Goal: Information Seeking & Learning: Learn about a topic

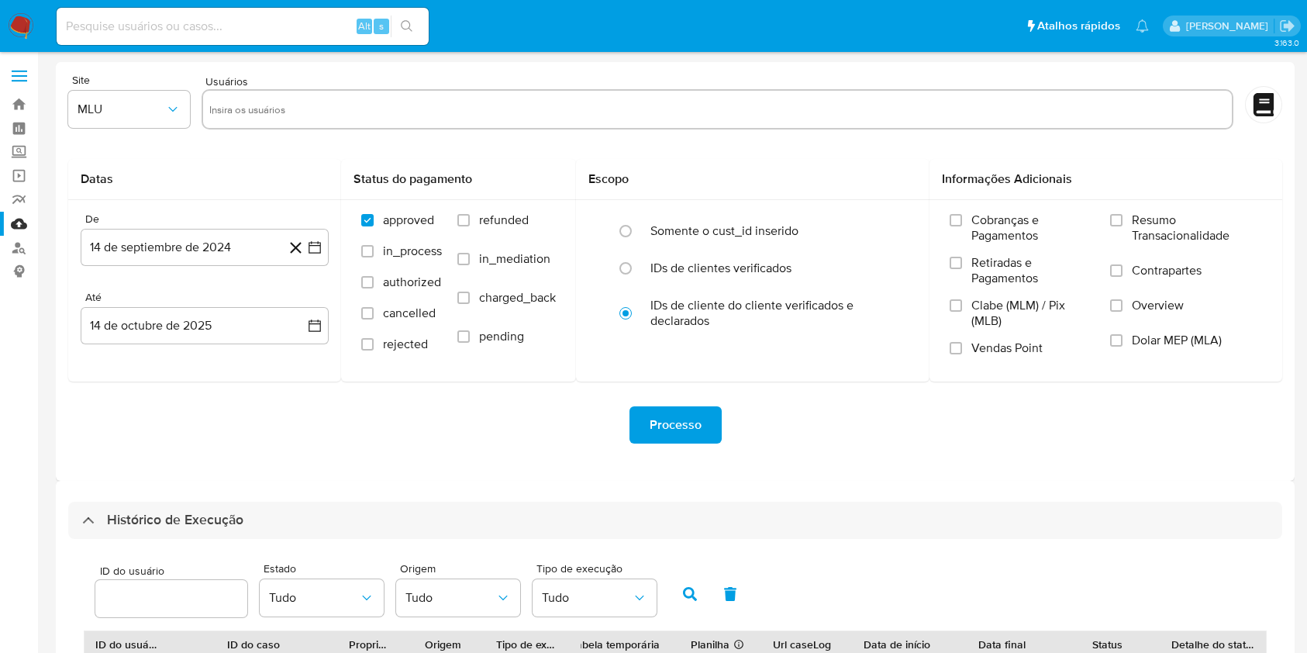
select select "10"
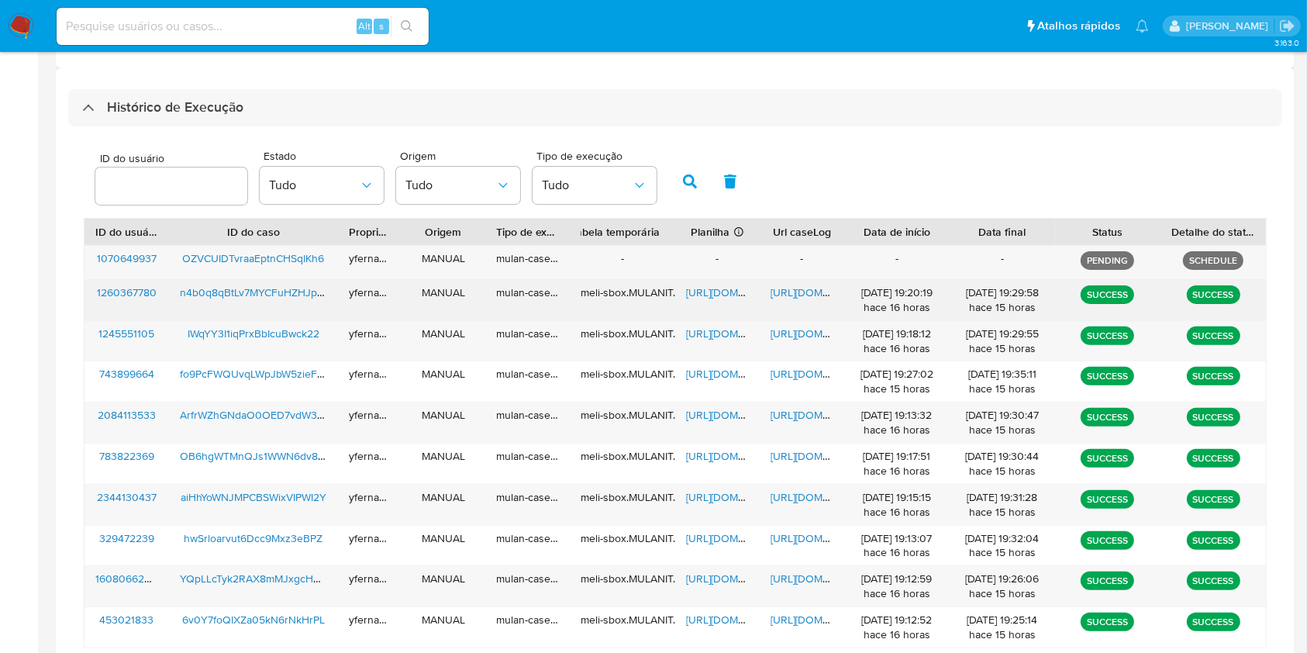
click at [723, 288] on span "[URL][DOMAIN_NAME]" at bounding box center [739, 292] width 107 height 16
click at [810, 295] on span "[URL][DOMAIN_NAME]" at bounding box center [823, 292] width 107 height 16
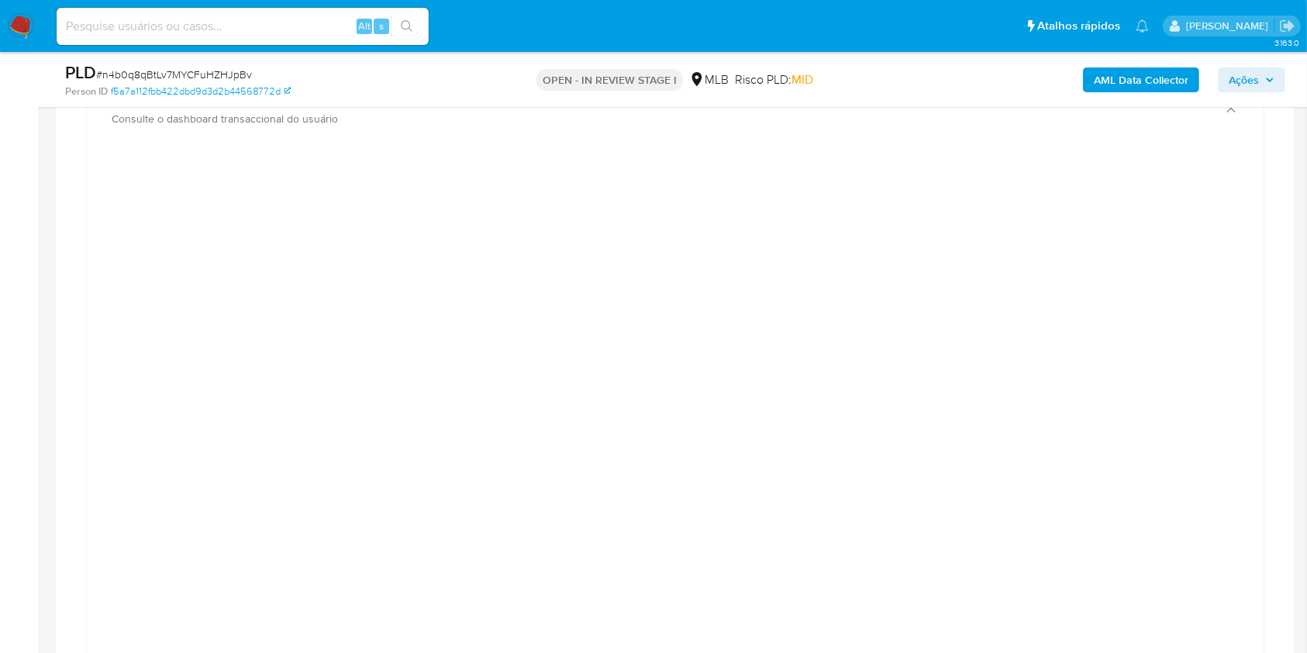
scroll to position [841, 0]
click at [210, 70] on span "# n4b0q8qBtLv7MYCFuHZHJpBv" at bounding box center [174, 75] width 156 height 16
copy span "n4b0q8qBtLv7MYCFuHZHJpBv"
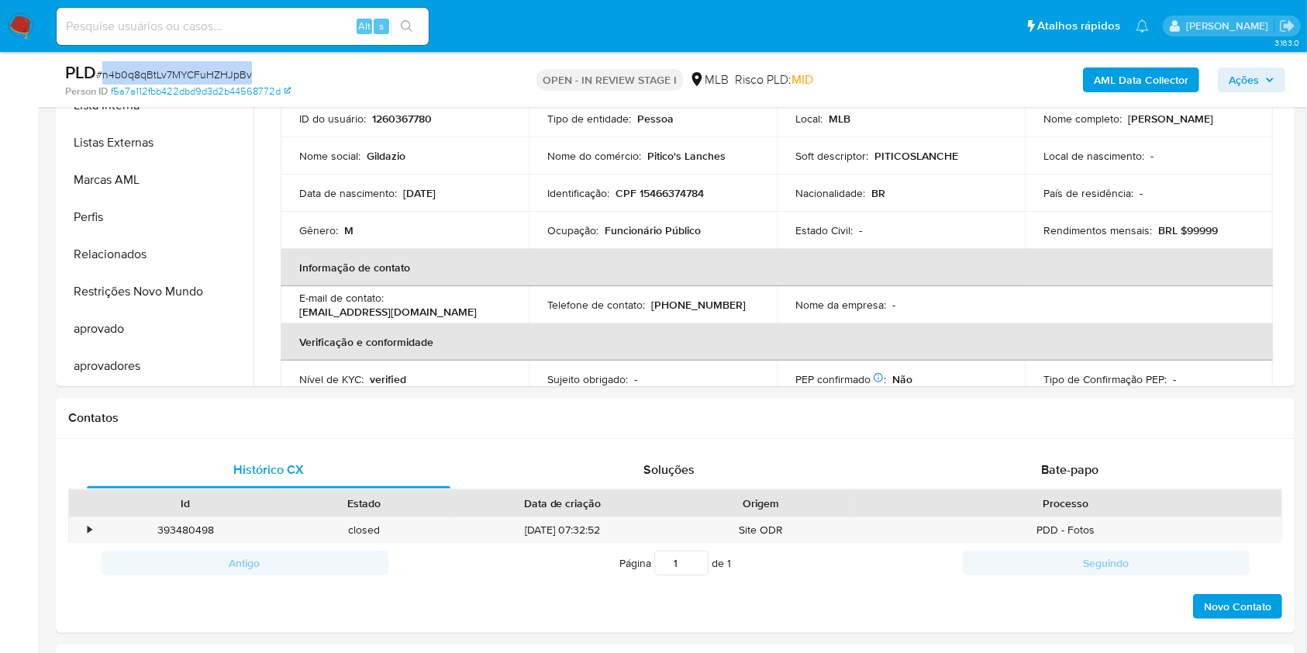
scroll to position [0, 0]
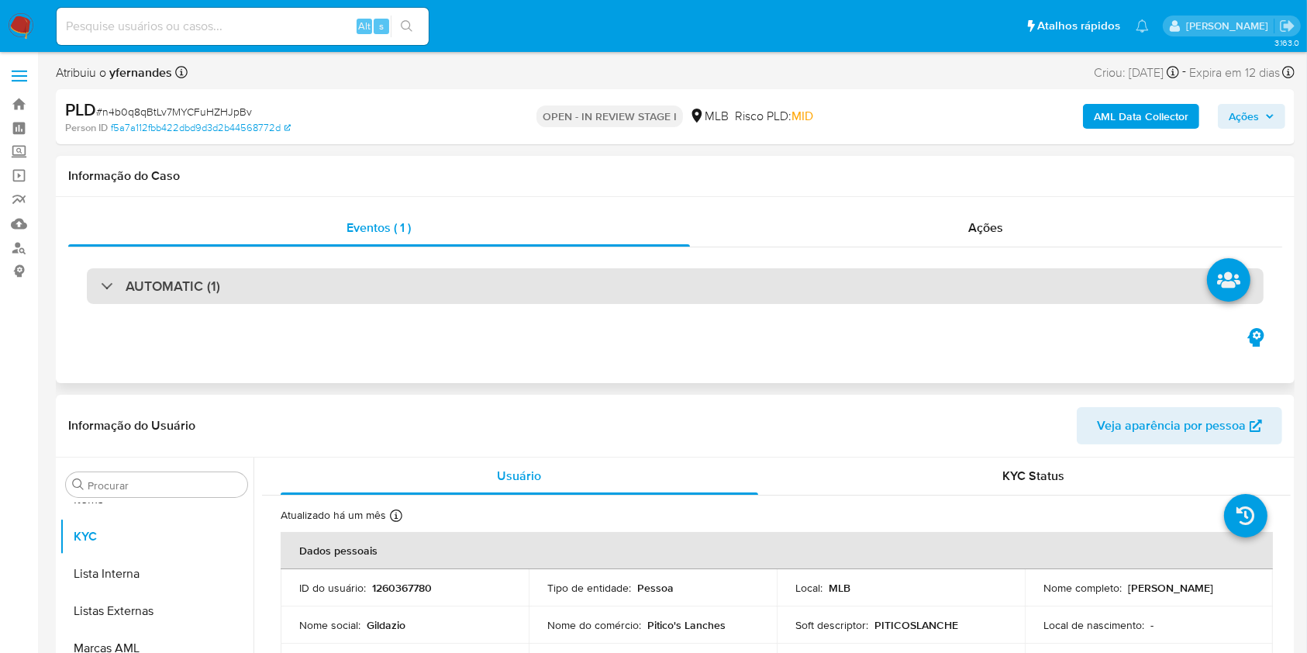
click at [595, 295] on div "AUTOMATIC (1)" at bounding box center [675, 286] width 1177 height 36
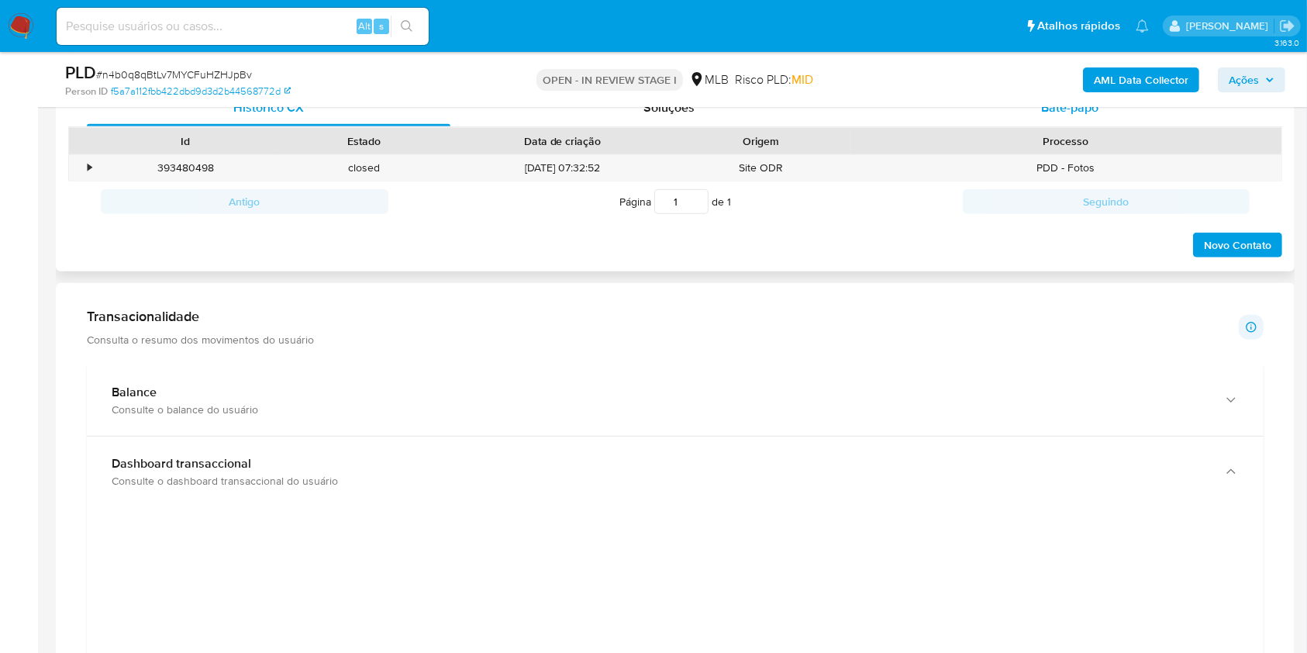
scroll to position [1240, 0]
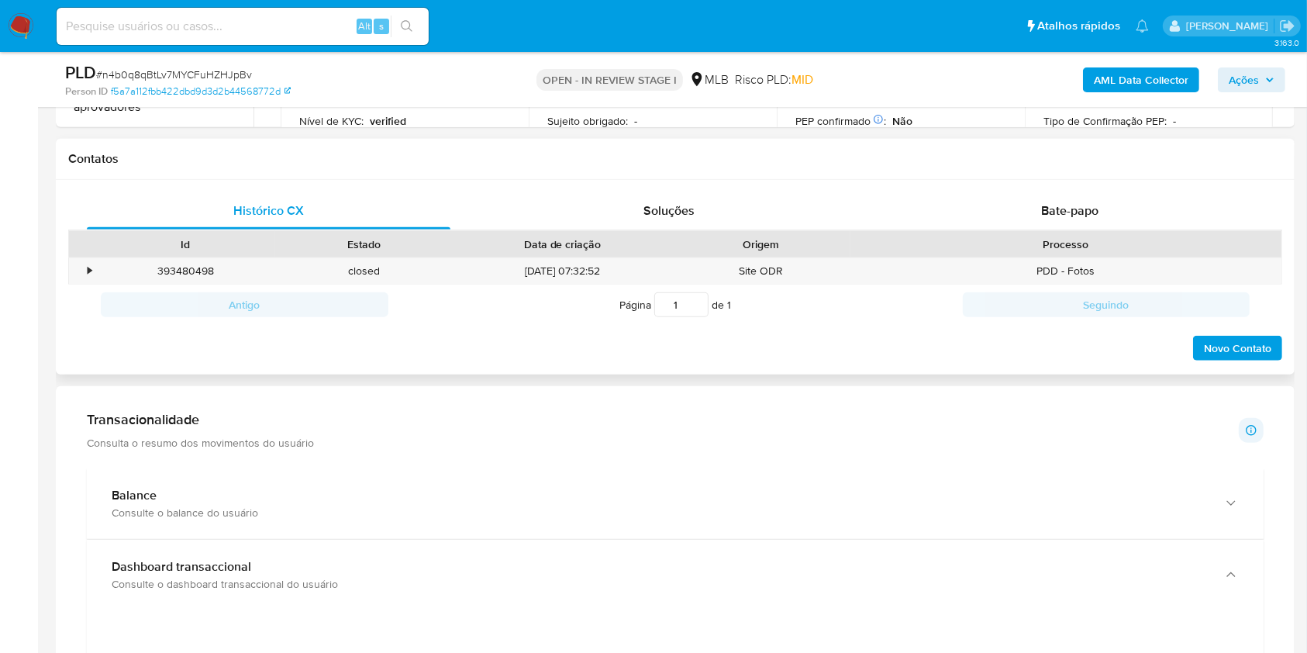
click at [1070, 155] on h1 "Contatos" at bounding box center [675, 159] width 1214 height 16
click at [1023, 214] on div "Bate-papo" at bounding box center [1070, 210] width 364 height 37
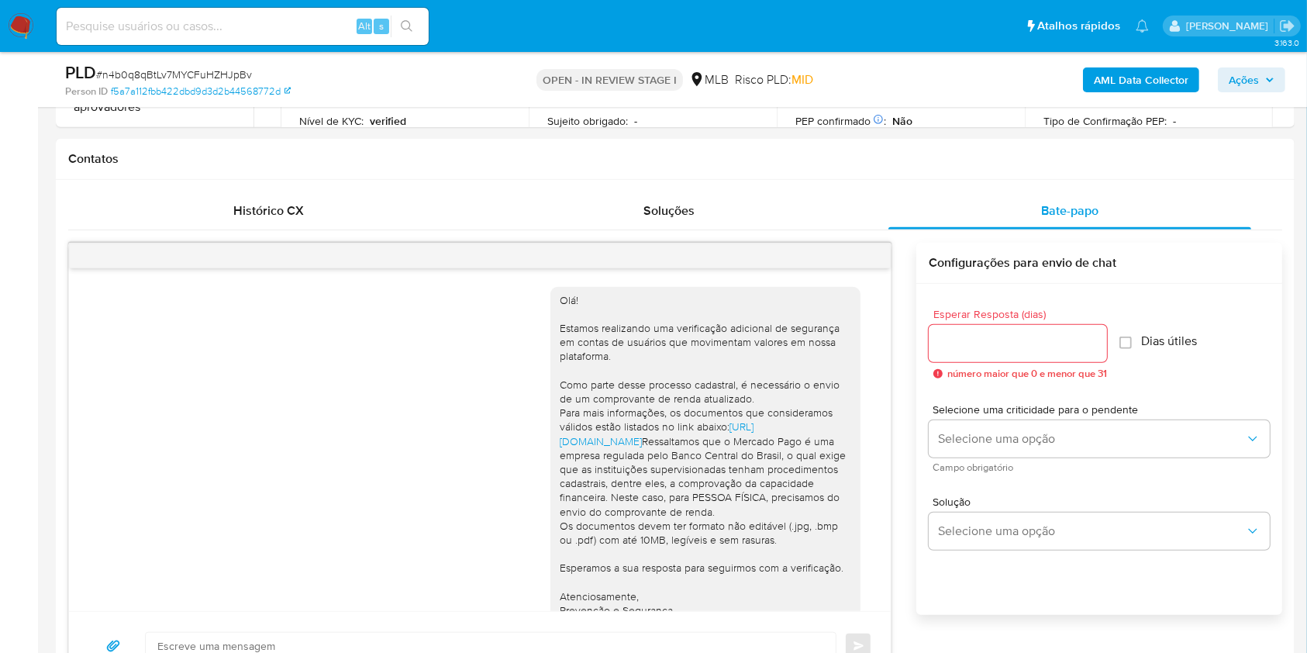
scroll to position [184, 0]
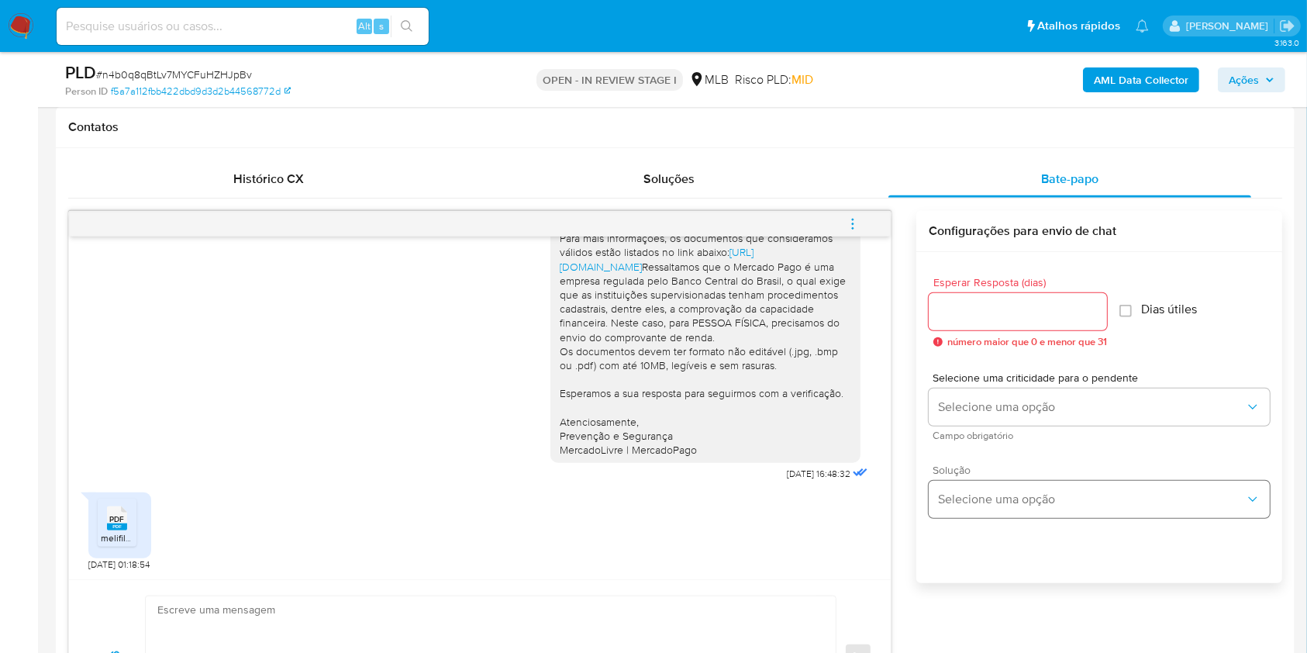
scroll to position [1240, 0]
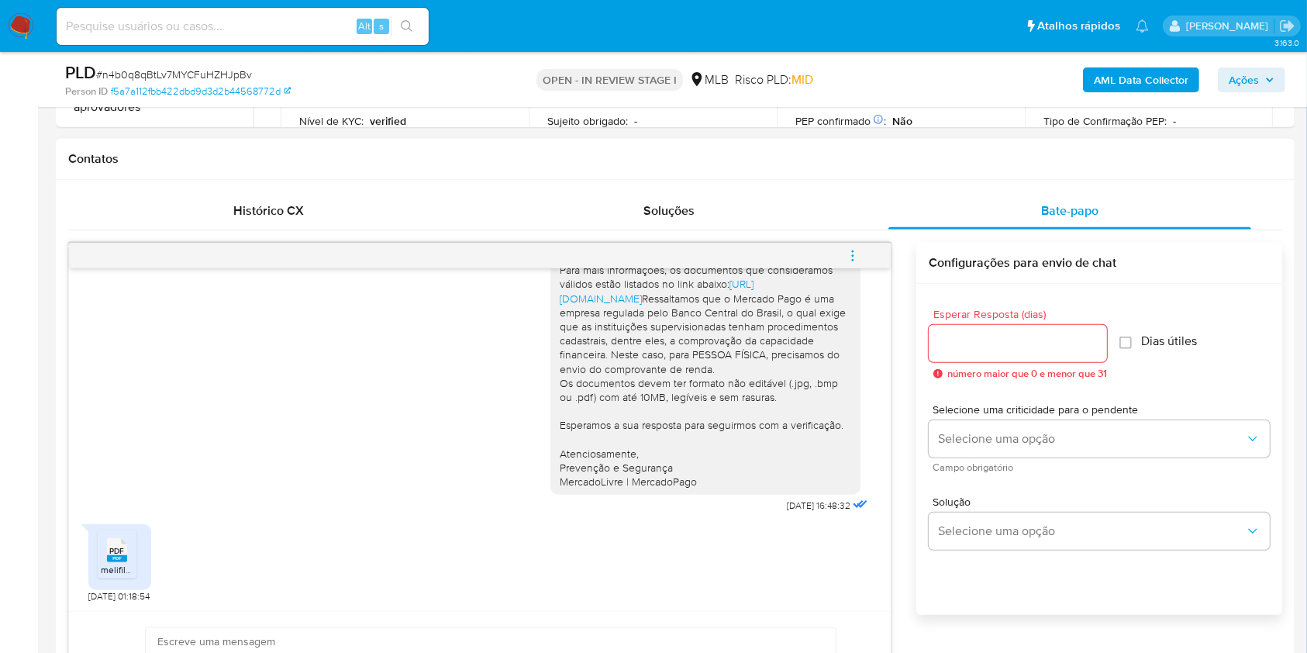
click at [119, 553] on span "PDF" at bounding box center [117, 551] width 15 height 10
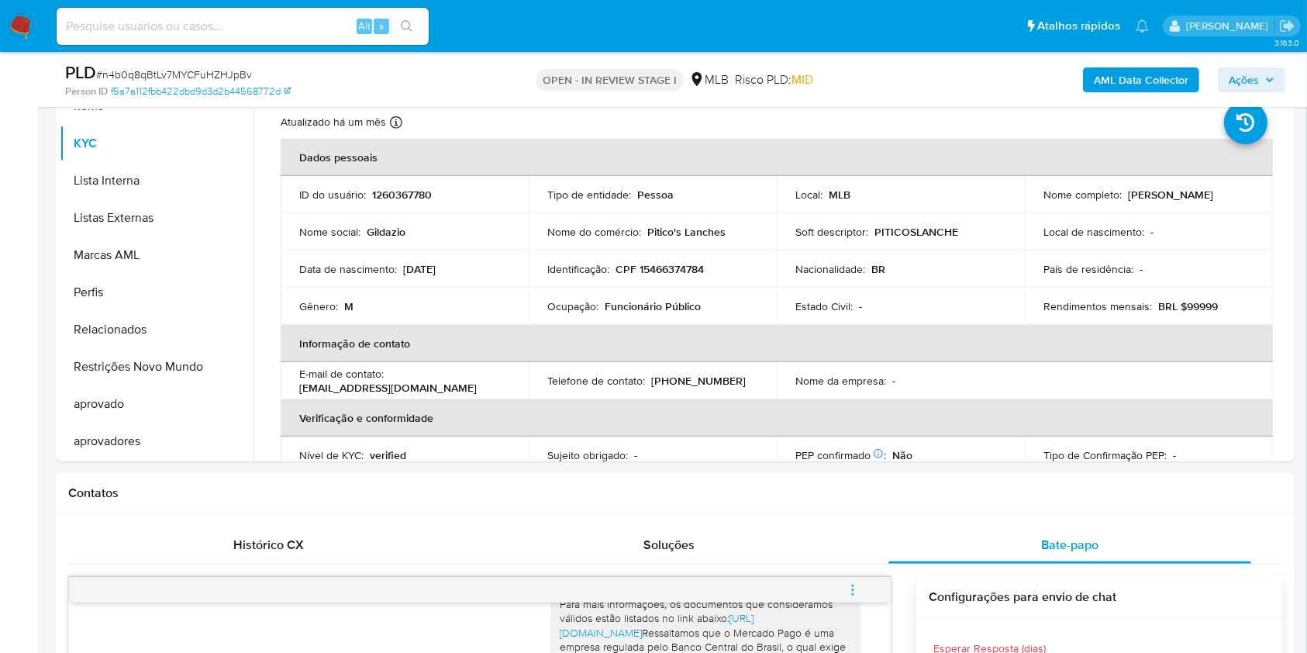
scroll to position [826, 0]
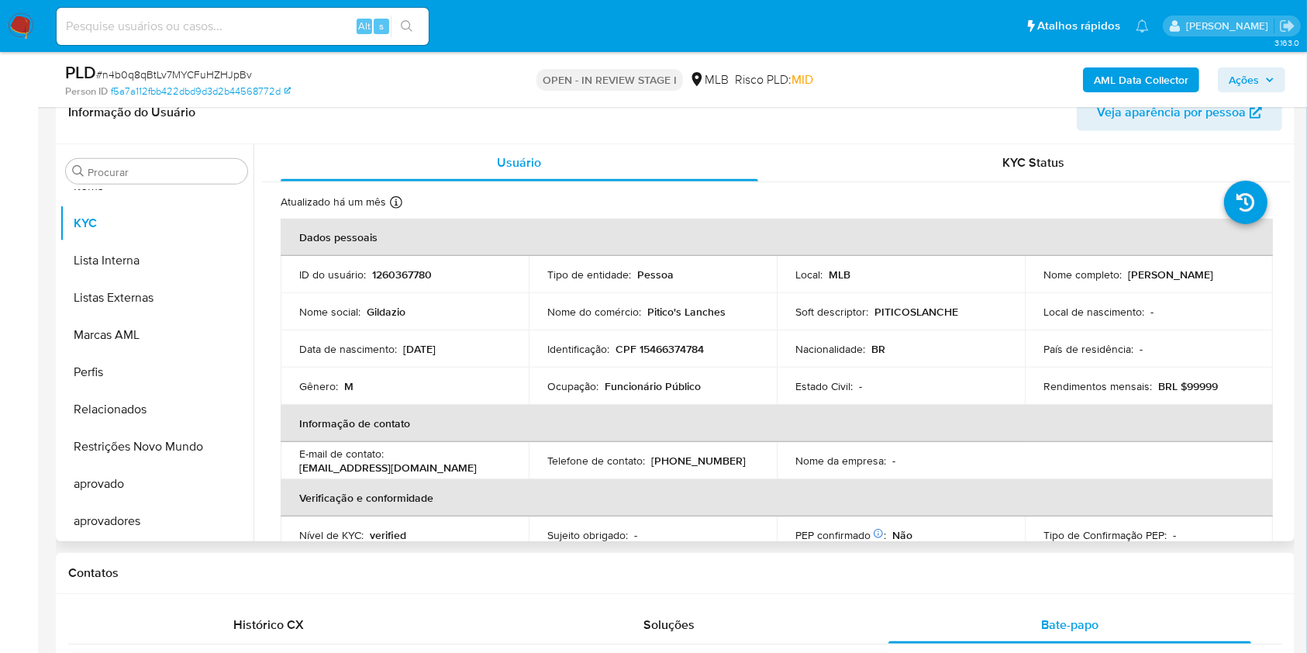
click at [137, 184] on div "Procurar Adiantamentos de Dinheiro Anexos CBP CBT Cartões Contas Bancárias Dado…" at bounding box center [157, 344] width 194 height 395
click at [126, 176] on input "Procurar" at bounding box center [164, 172] width 153 height 14
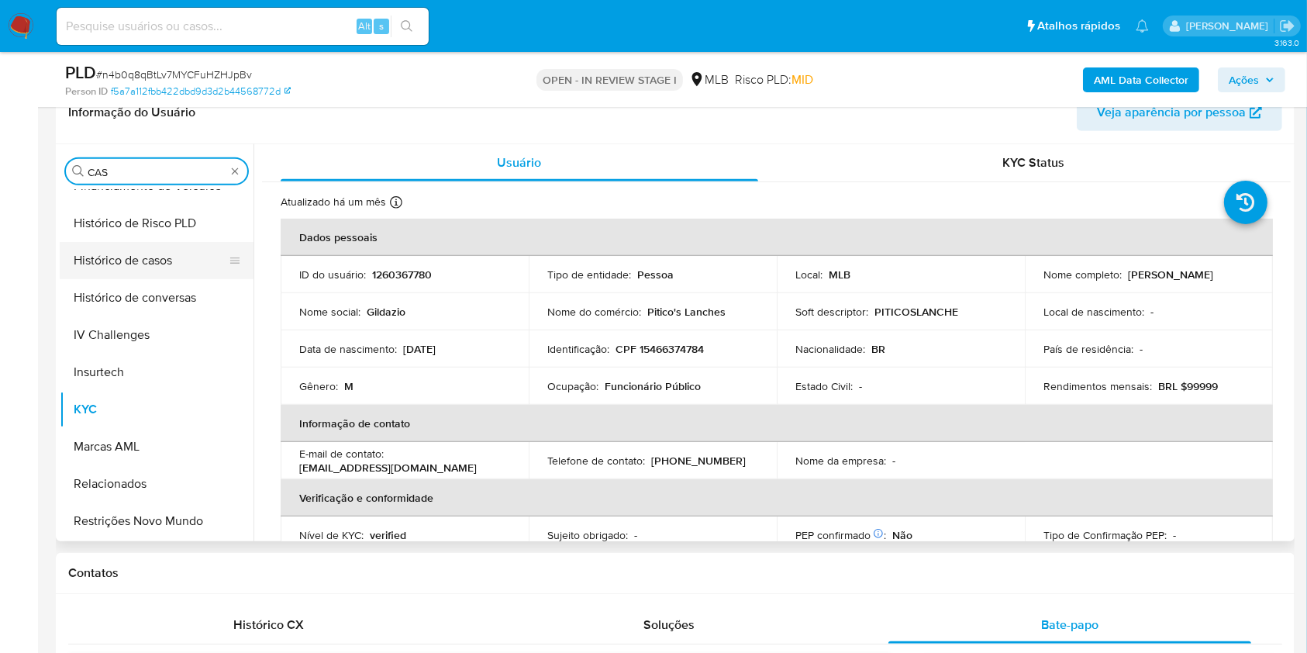
scroll to position [0, 0]
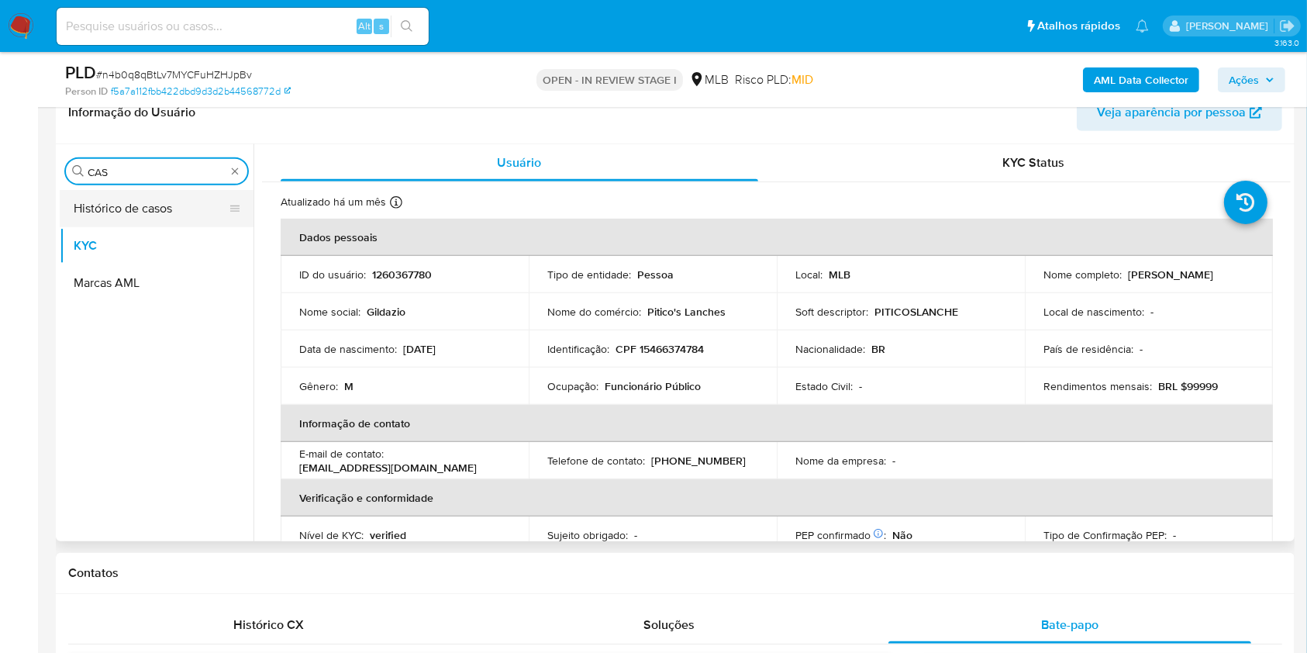
click at [105, 198] on button "Histórico de casos" at bounding box center [150, 208] width 181 height 37
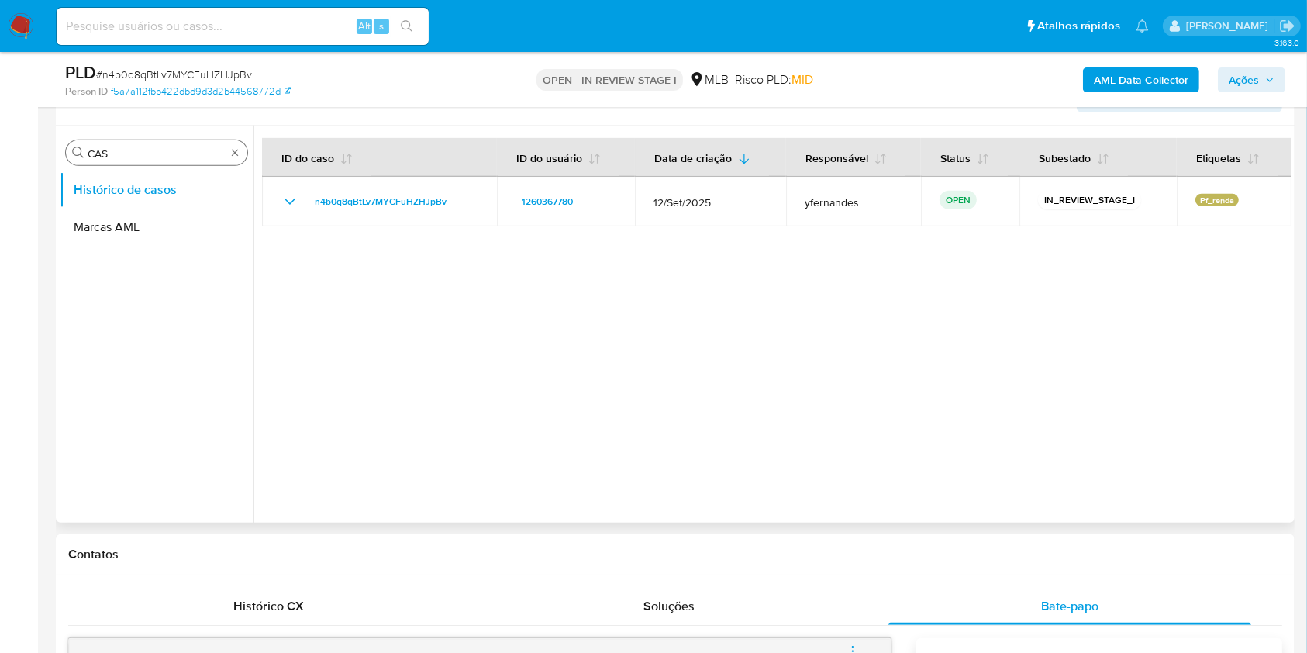
drag, startPoint x: 176, startPoint y: 141, endPoint x: 161, endPoint y: 151, distance: 17.8
click at [176, 141] on div "Procurar CAS" at bounding box center [156, 152] width 181 height 25
click at [143, 160] on div "Procurar CAS" at bounding box center [156, 152] width 181 height 25
click at [143, 159] on div "Procurar CAS" at bounding box center [156, 152] width 181 height 25
click at [143, 158] on input "CAS" at bounding box center [157, 154] width 138 height 14
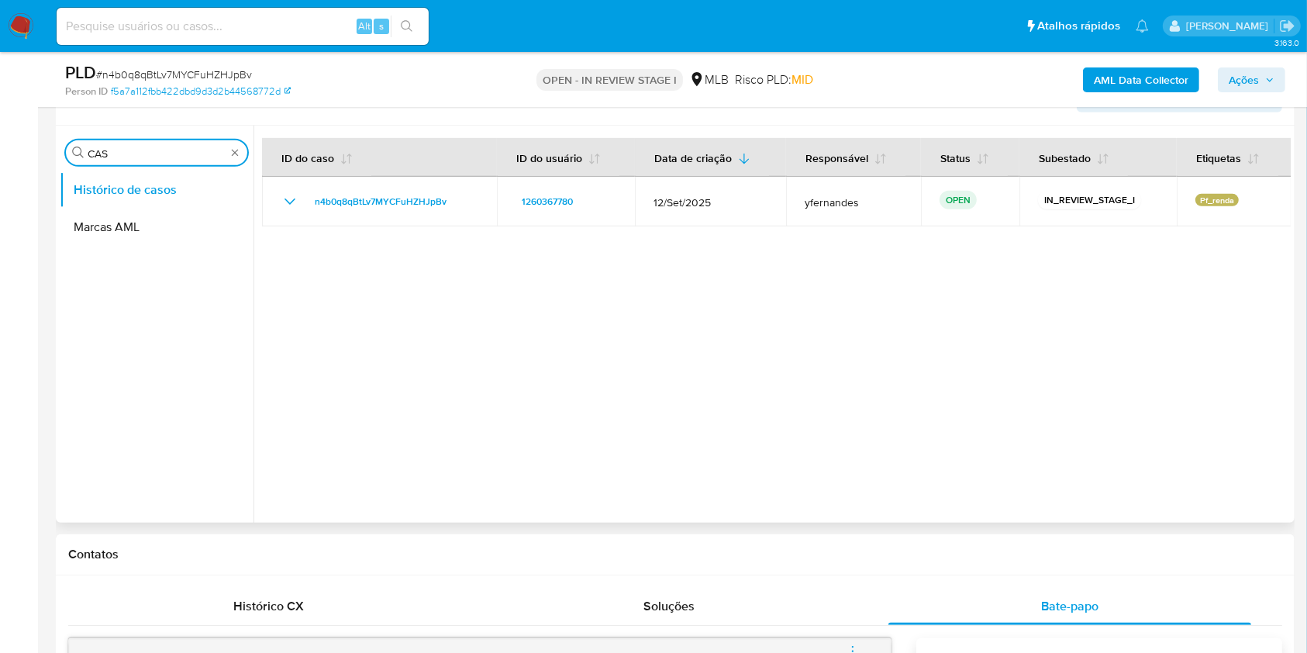
click at [143, 158] on input "CAS" at bounding box center [157, 154] width 138 height 14
type input "GER"
click at [115, 188] on button "Geral" at bounding box center [150, 189] width 181 height 37
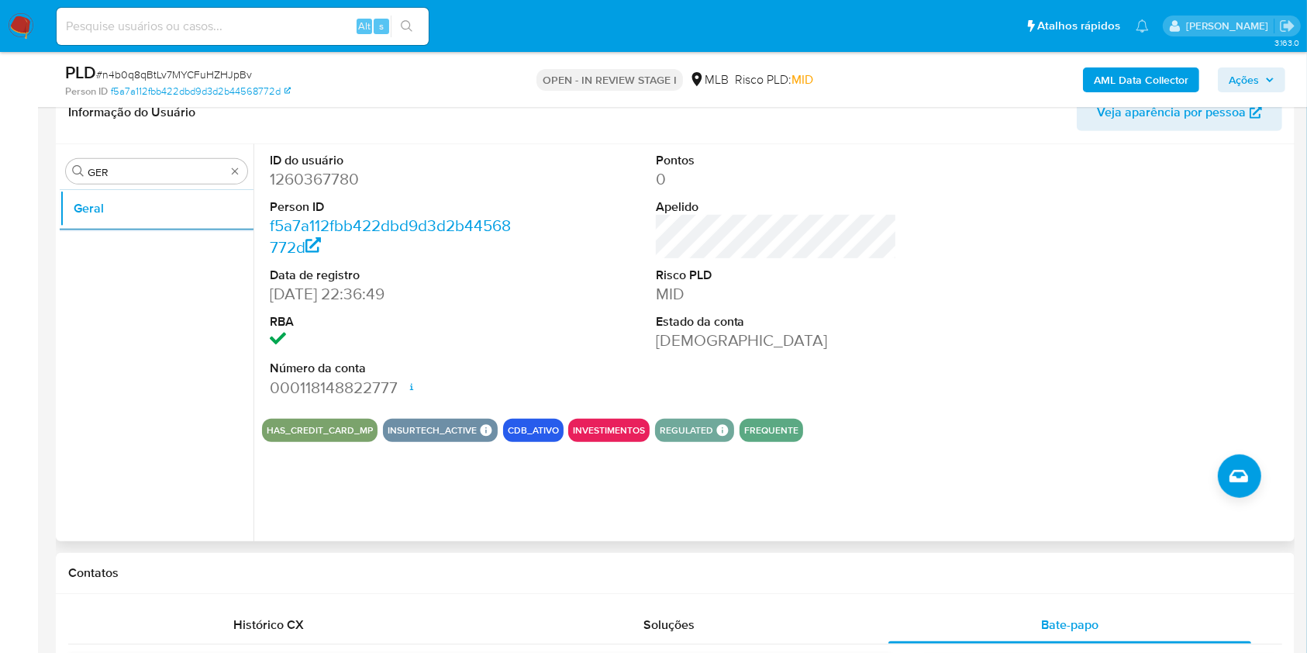
scroll to position [723, 0]
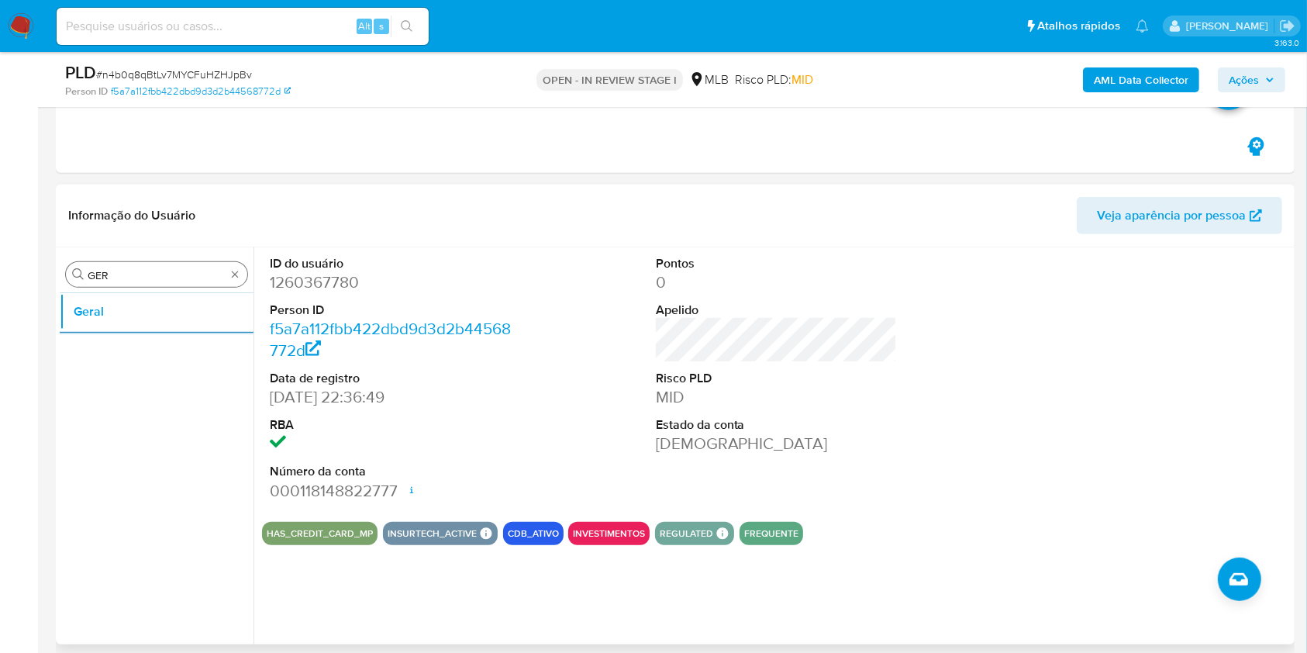
click at [180, 272] on input "GER" at bounding box center [157, 275] width 138 height 14
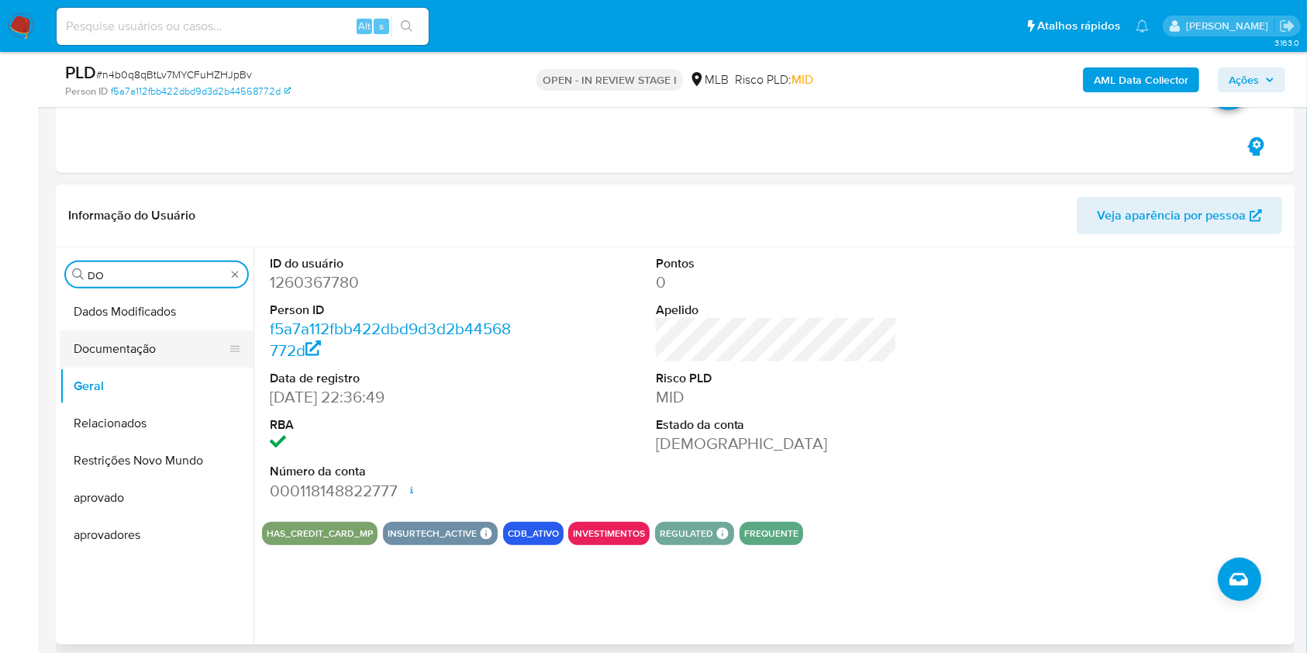
click at [161, 333] on button "Documentação" at bounding box center [150, 348] width 181 height 37
click at [159, 333] on button "Documentação" at bounding box center [150, 348] width 181 height 37
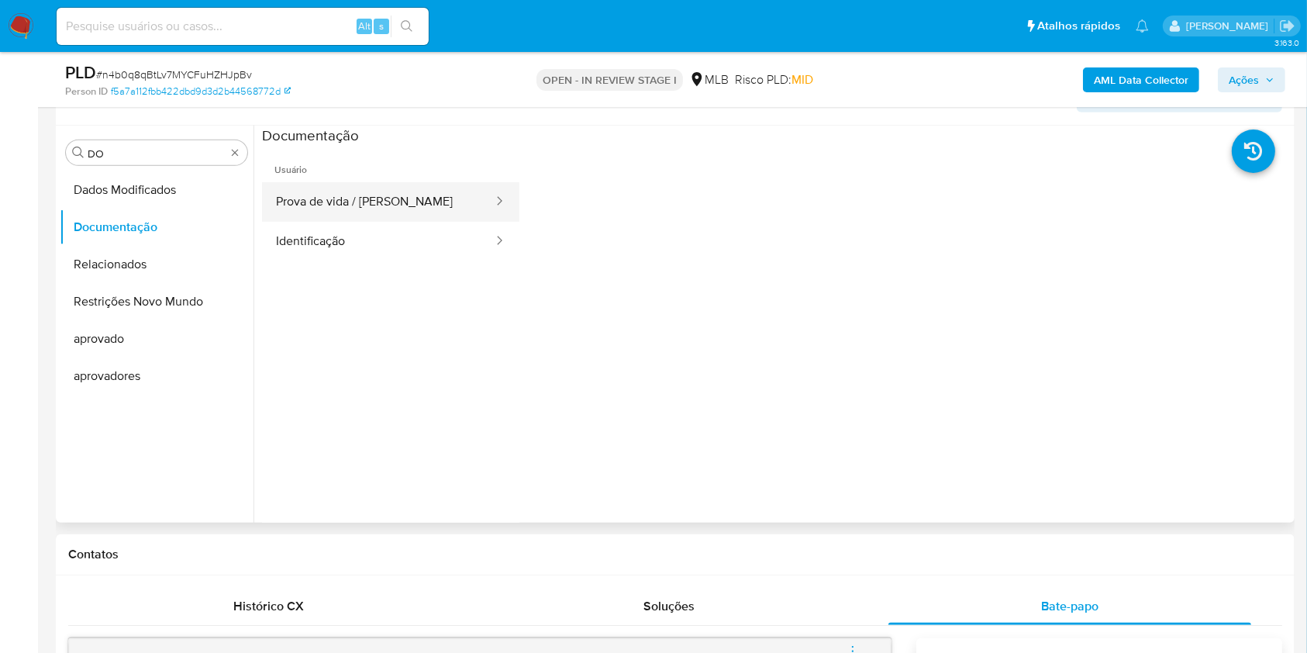
click at [357, 191] on button "Prova de vida / Selfie" at bounding box center [378, 202] width 233 height 40
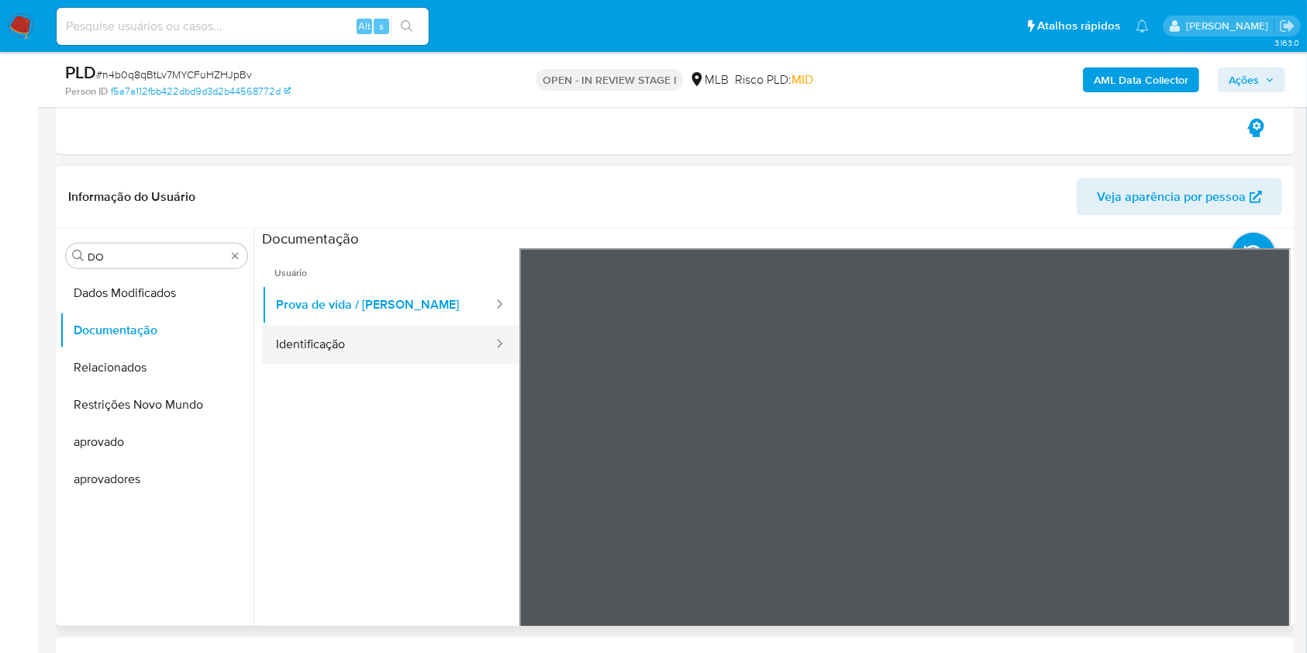
click at [372, 337] on button "Identificação" at bounding box center [378, 345] width 233 height 40
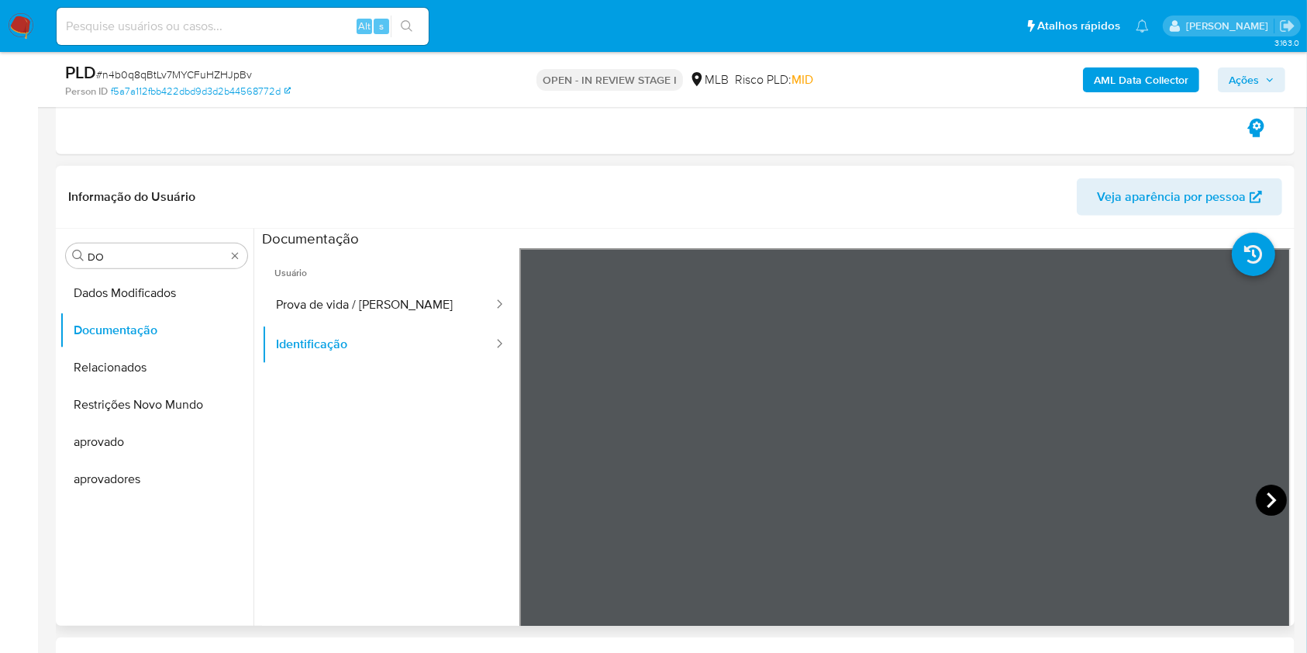
click at [1257, 503] on icon at bounding box center [1271, 499] width 31 height 31
click at [141, 260] on input "DO" at bounding box center [157, 257] width 138 height 14
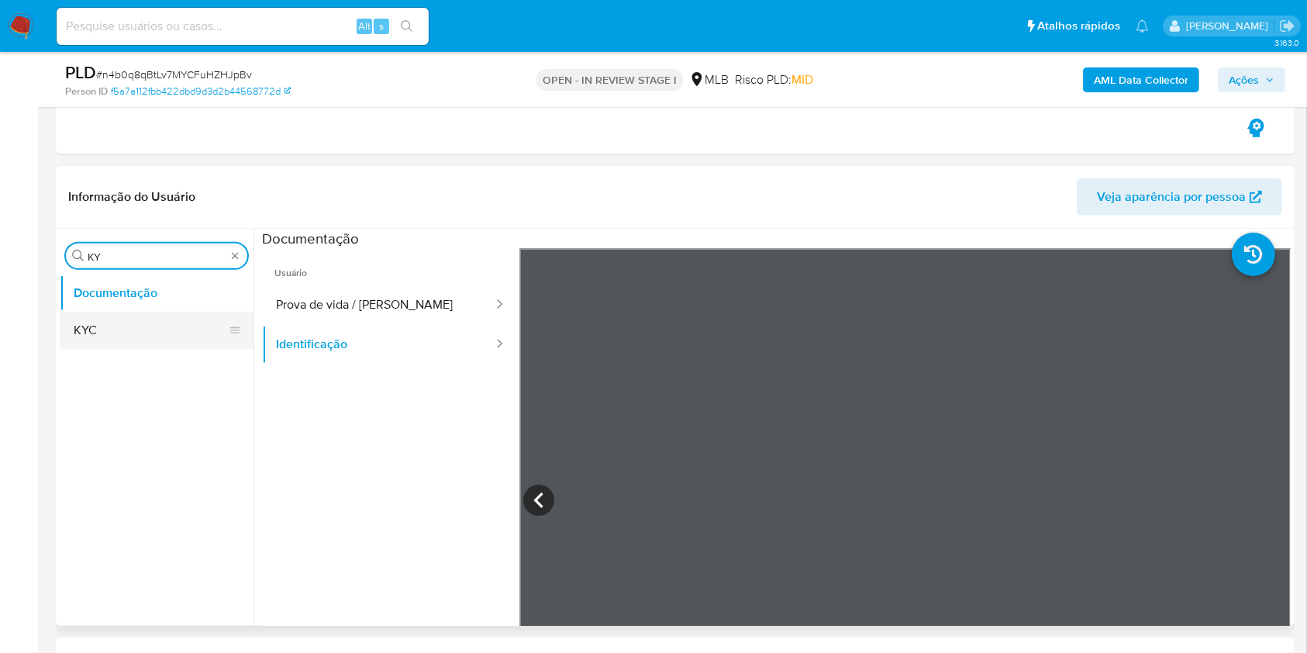
type input "KY"
click at [130, 329] on button "KYC" at bounding box center [150, 330] width 181 height 37
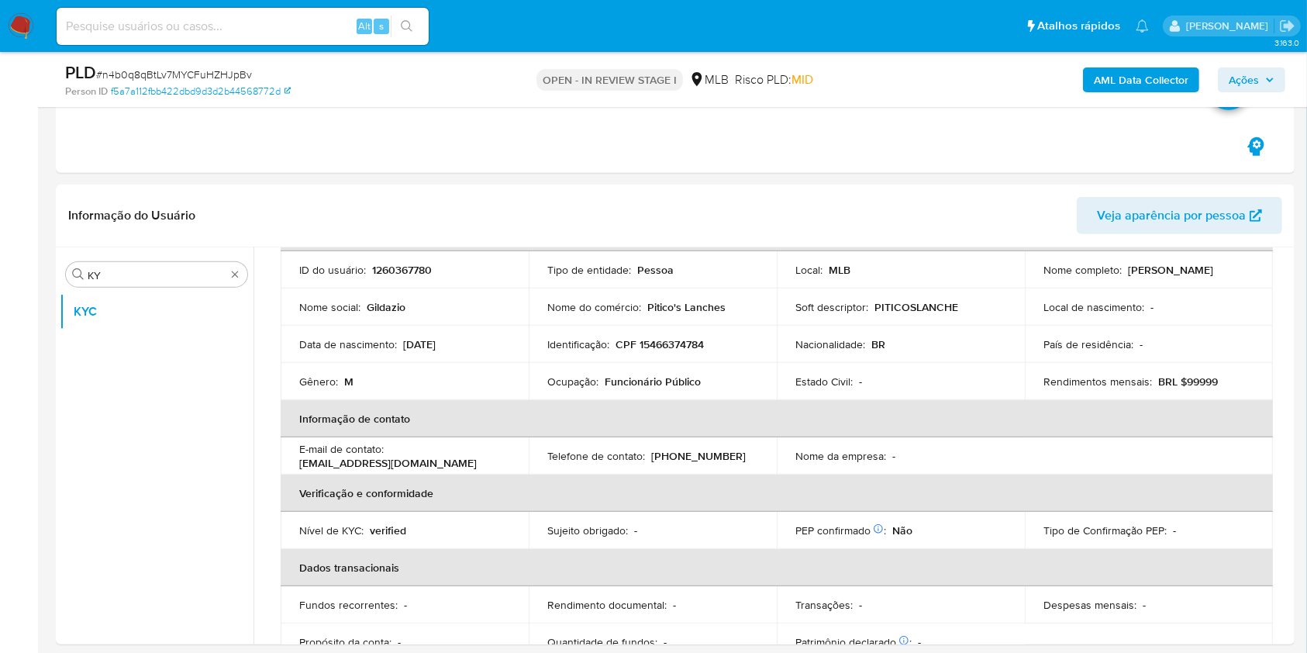
scroll to position [112, 0]
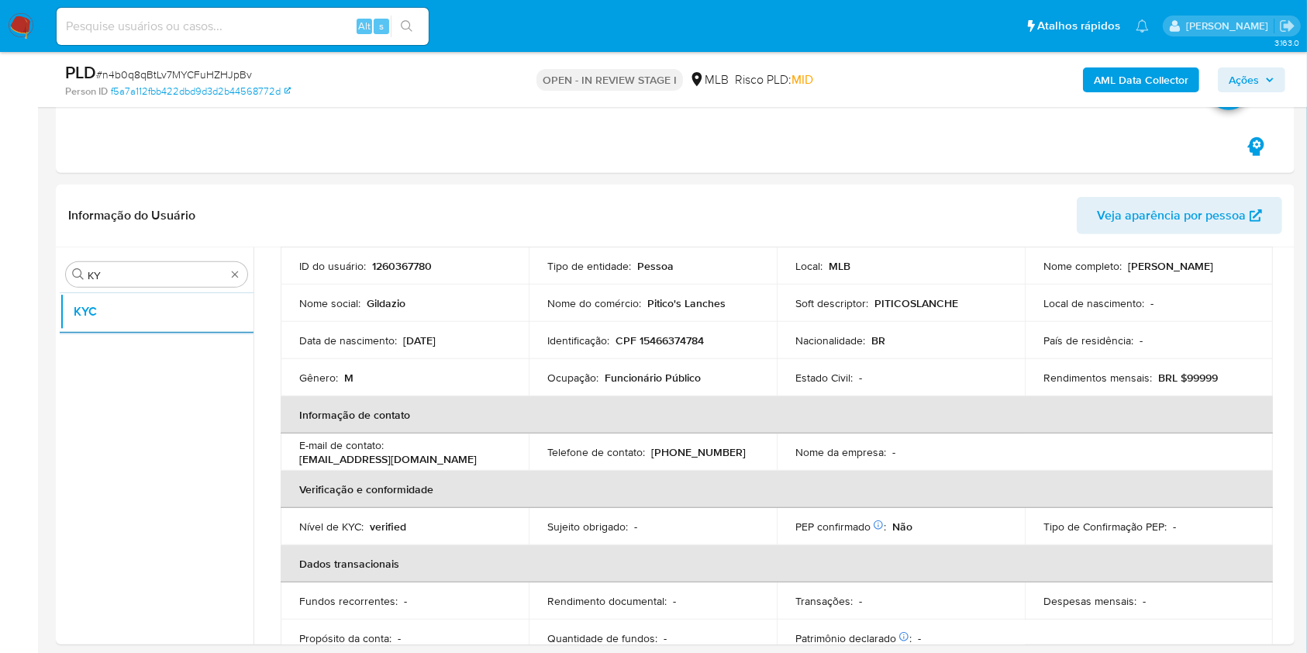
click at [629, 373] on p "Funcionário Público" at bounding box center [653, 378] width 96 height 14
copy div "Ocupação : Funcionário Público"
drag, startPoint x: 670, startPoint y: 309, endPoint x: 752, endPoint y: 329, distance: 83.8
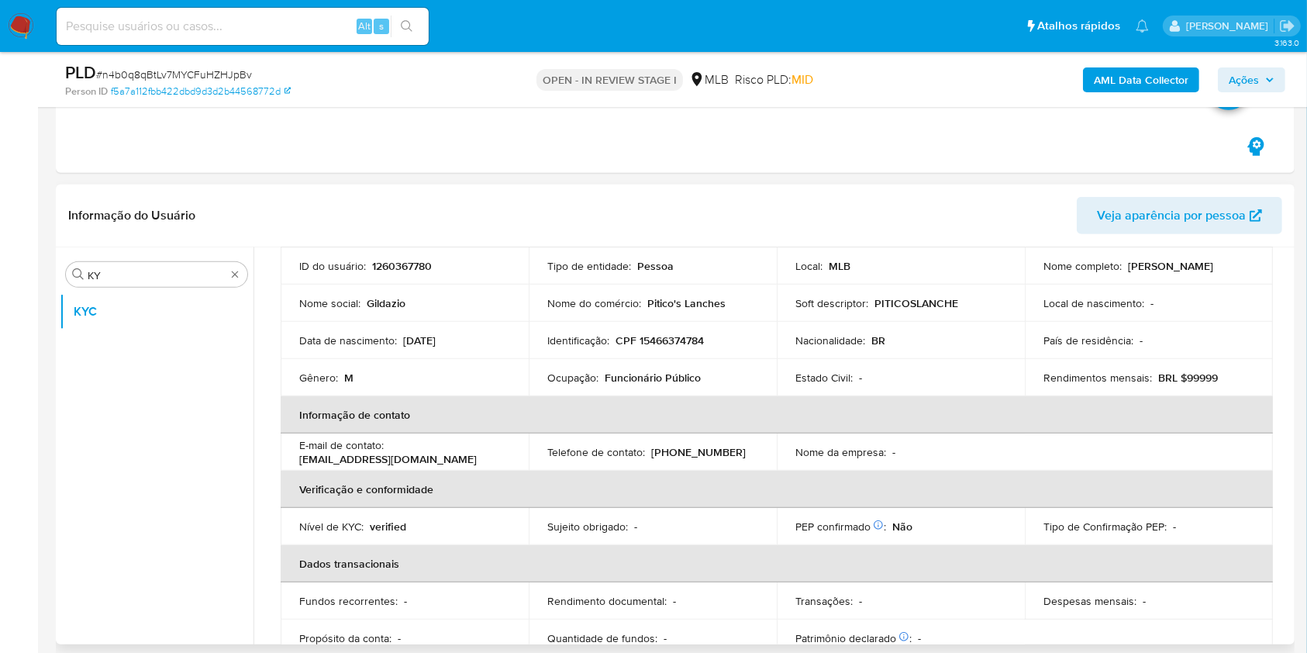
click at [670, 309] on td "Nome do comércio : Pitico's Lanches" at bounding box center [653, 302] width 248 height 37
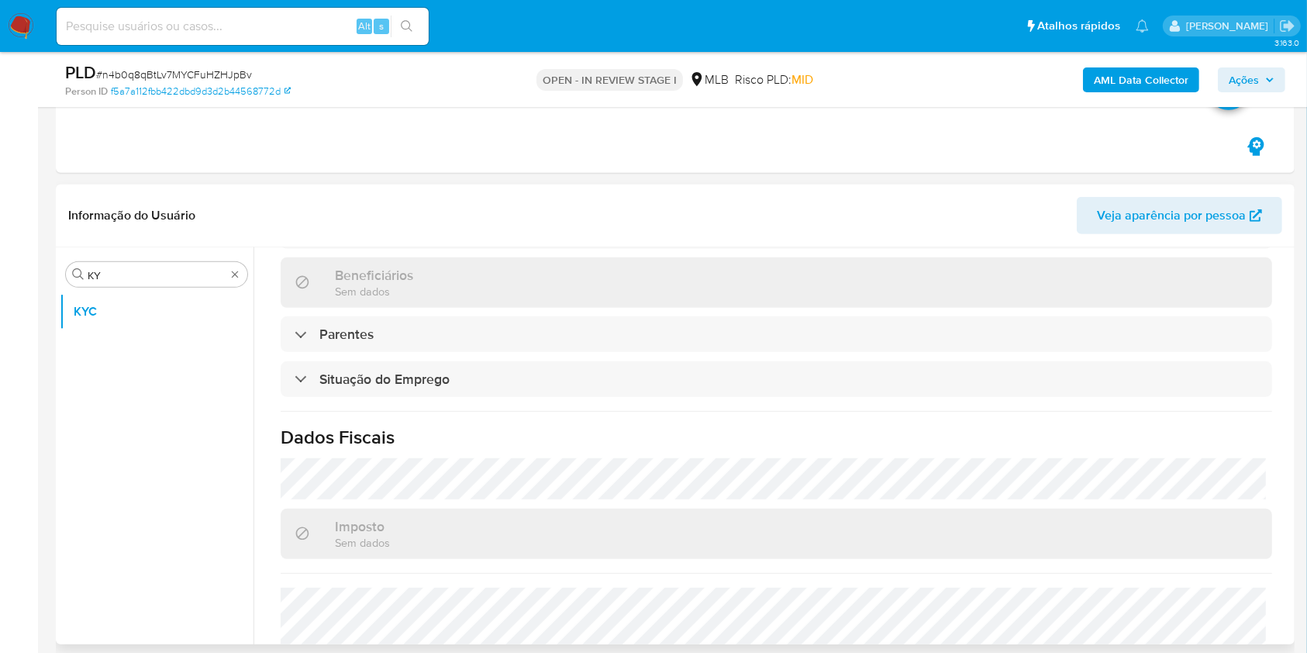
scroll to position [659, 0]
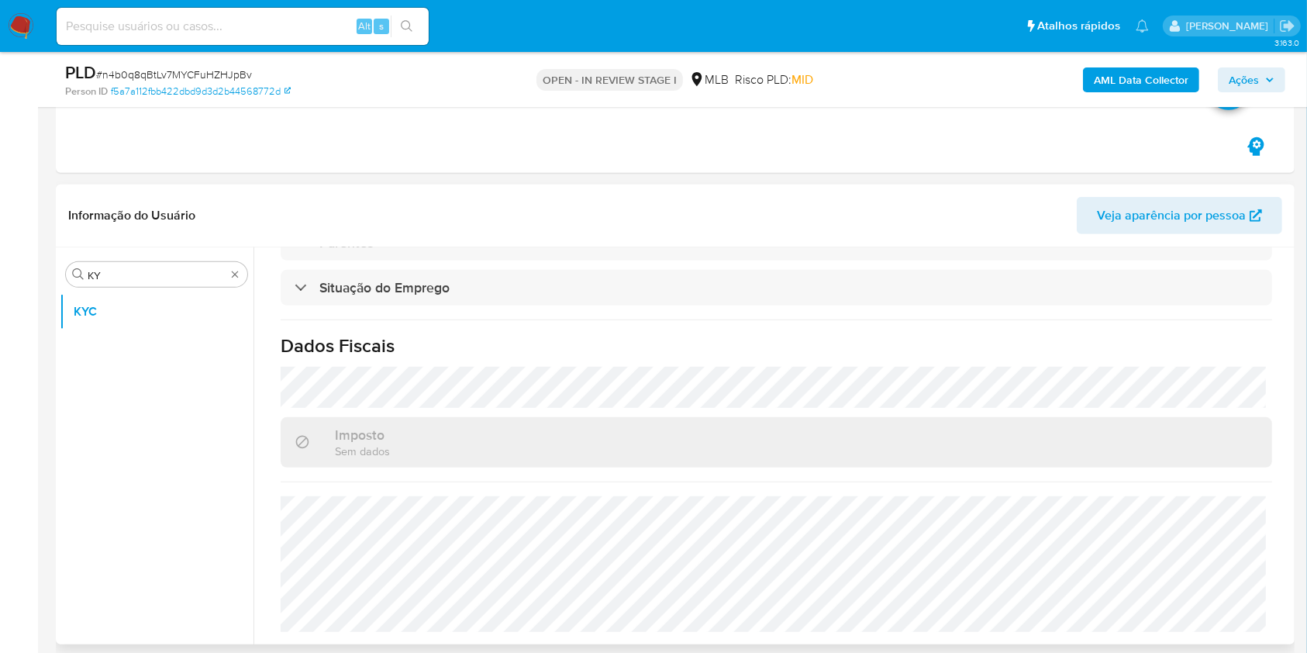
click at [167, 257] on div "Procurar KY KYC" at bounding box center [157, 447] width 194 height 395
click at [119, 277] on input "KY" at bounding box center [157, 275] width 138 height 14
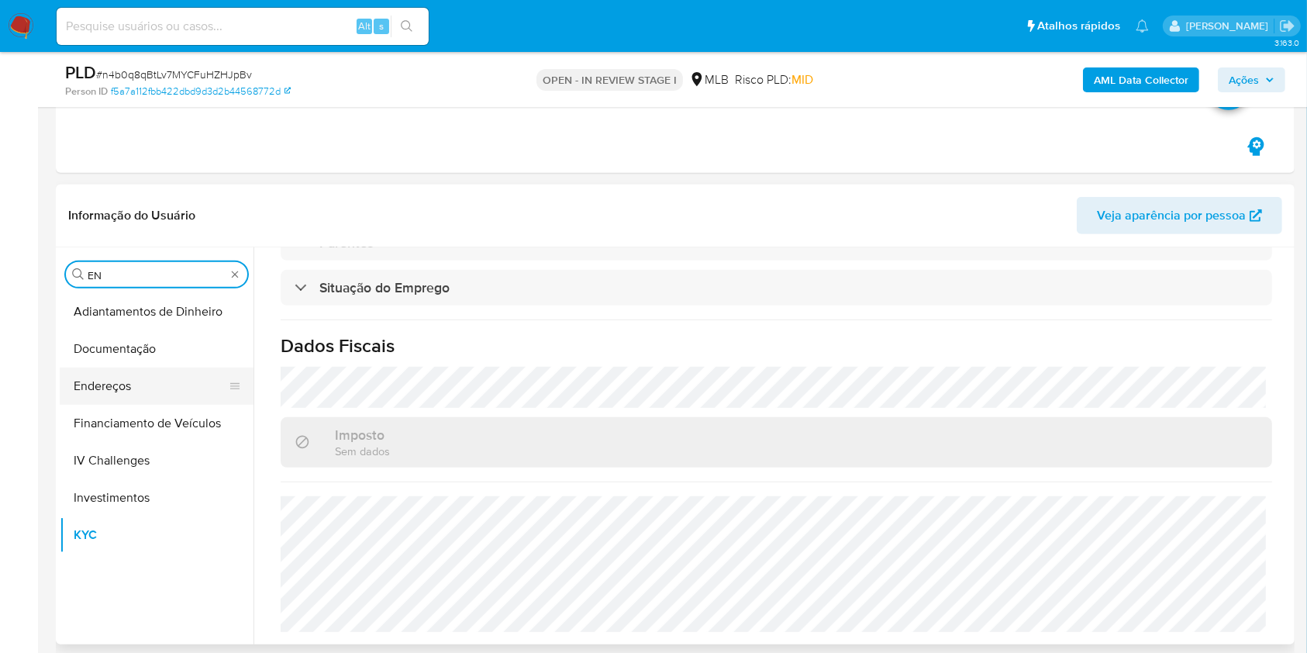
type input "EN"
click at [147, 368] on button "Endereços" at bounding box center [150, 385] width 181 height 37
click at [147, 367] on button "Endereços" at bounding box center [150, 385] width 181 height 37
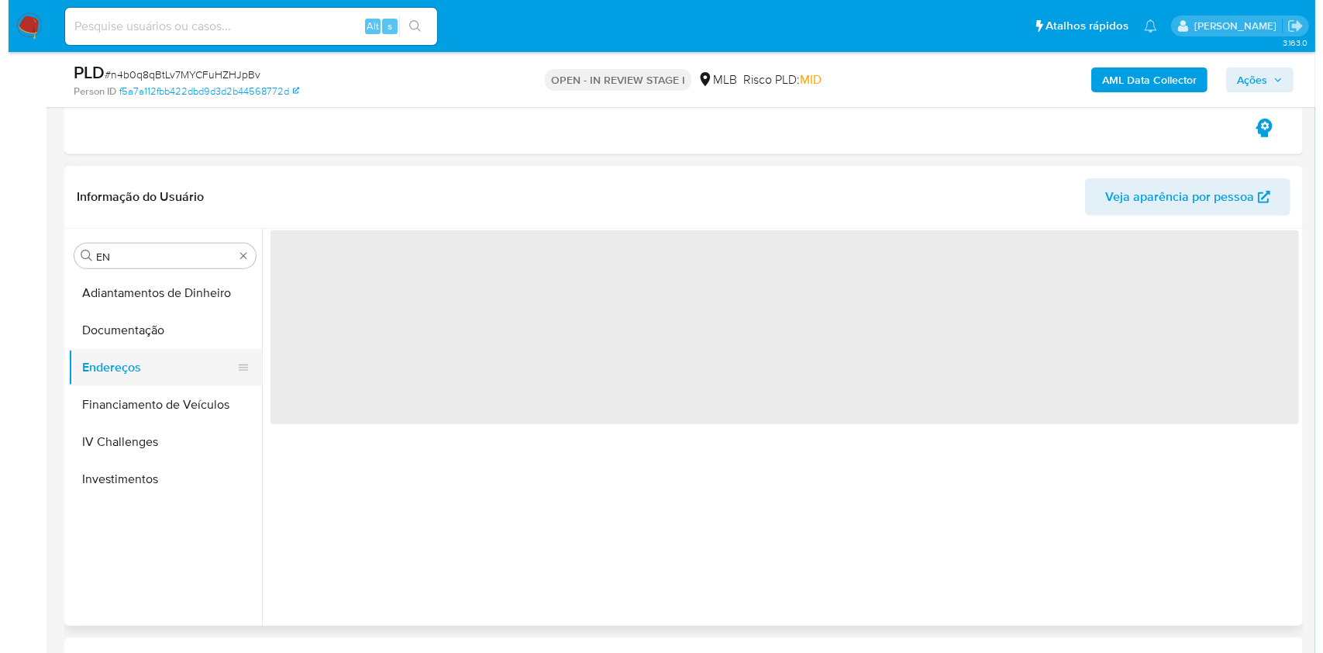
scroll to position [0, 0]
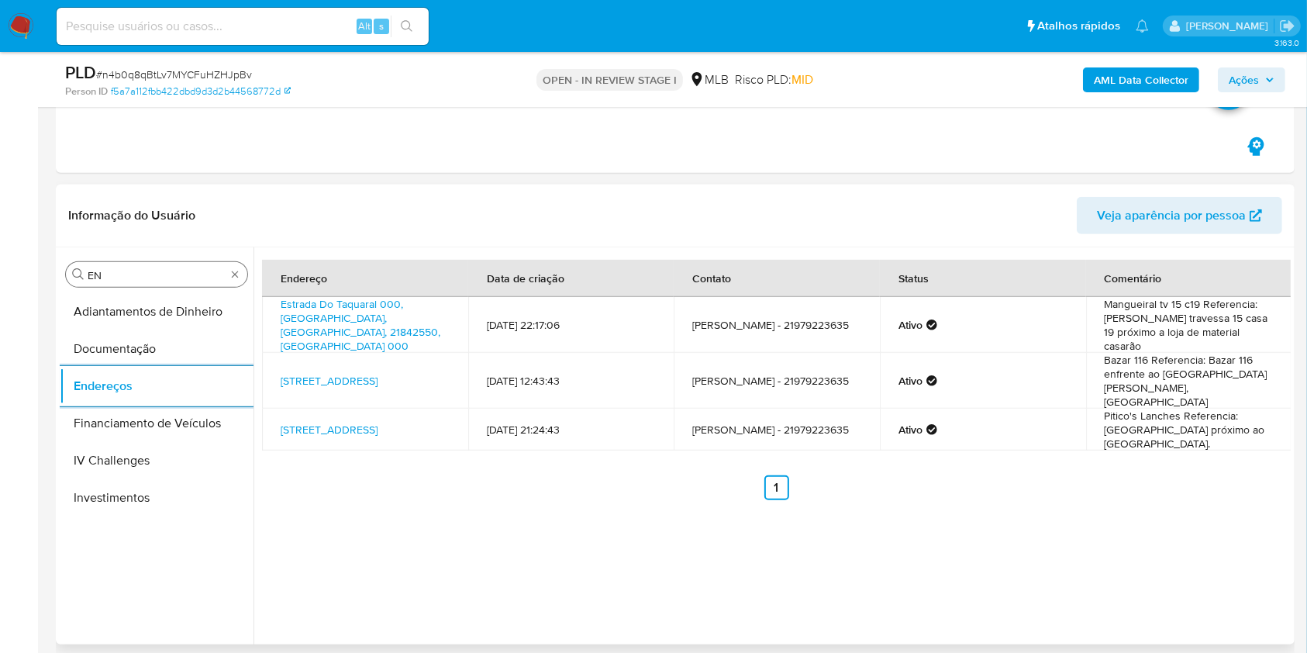
click at [143, 273] on input "EN" at bounding box center [157, 275] width 138 height 14
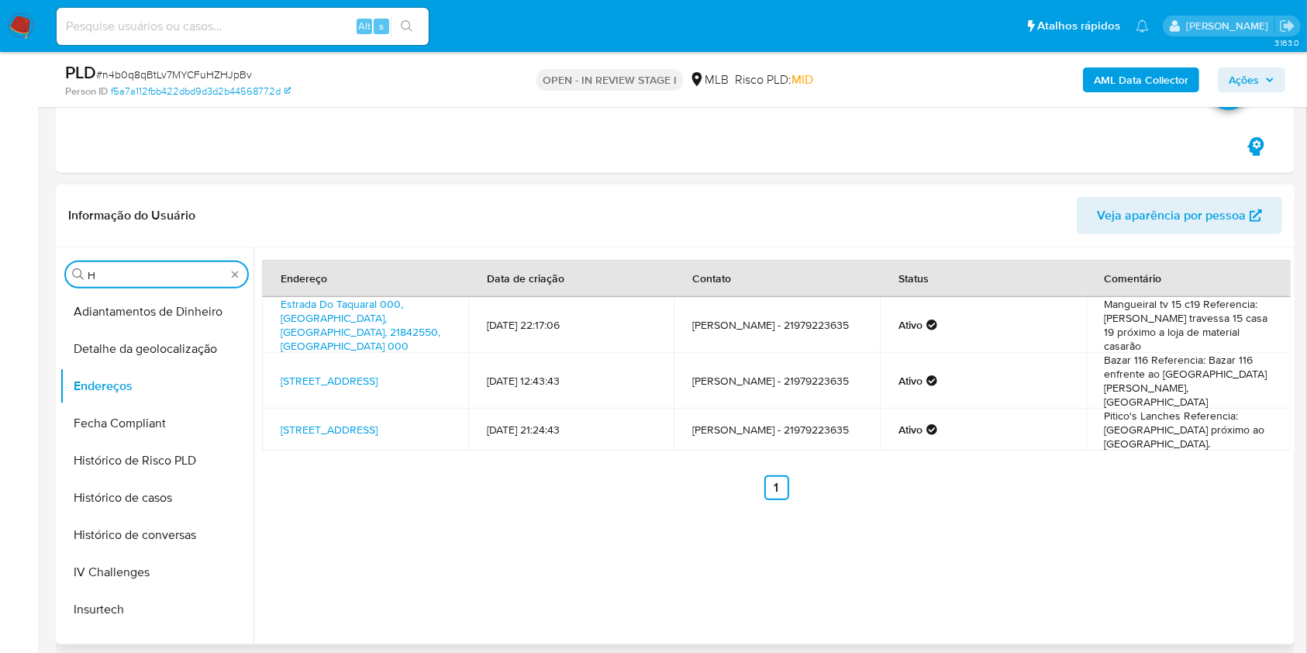
click at [147, 283] on div "Procurar H" at bounding box center [156, 274] width 181 height 25
click at [137, 281] on input "H" at bounding box center [157, 275] width 138 height 14
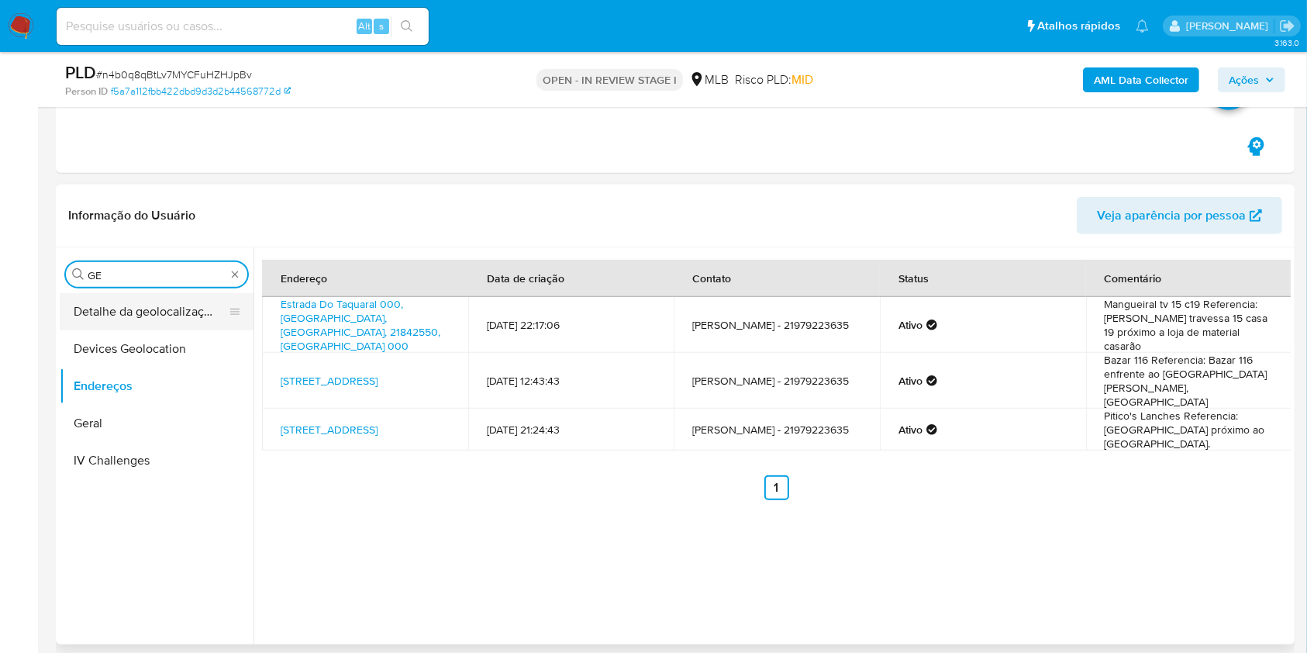
type input "GE"
click at [131, 295] on button "Detalhe da geolocalização" at bounding box center [150, 311] width 181 height 37
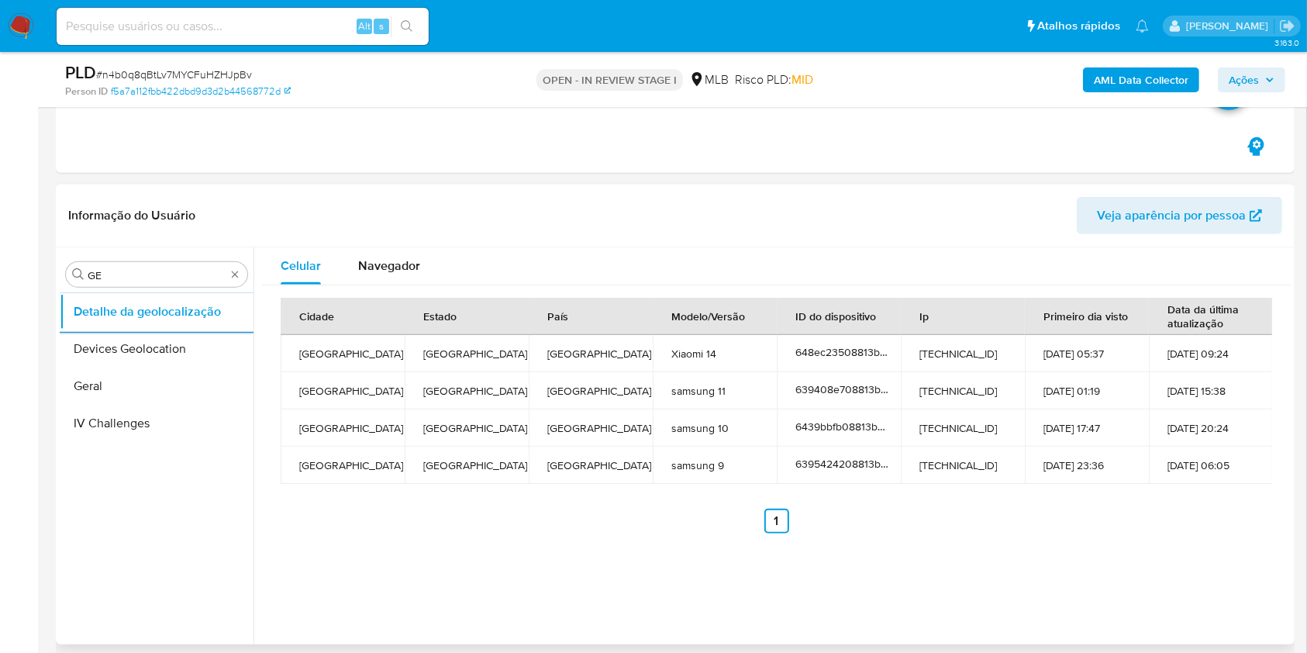
click at [121, 247] on div "Procurar GE Detalhe da geolocalização Devices Geolocation Geral IV Challenges C…" at bounding box center [675, 445] width 1231 height 397
click at [93, 282] on div "Procurar GE" at bounding box center [156, 274] width 181 height 25
click at [117, 270] on input "GE" at bounding box center [157, 275] width 138 height 14
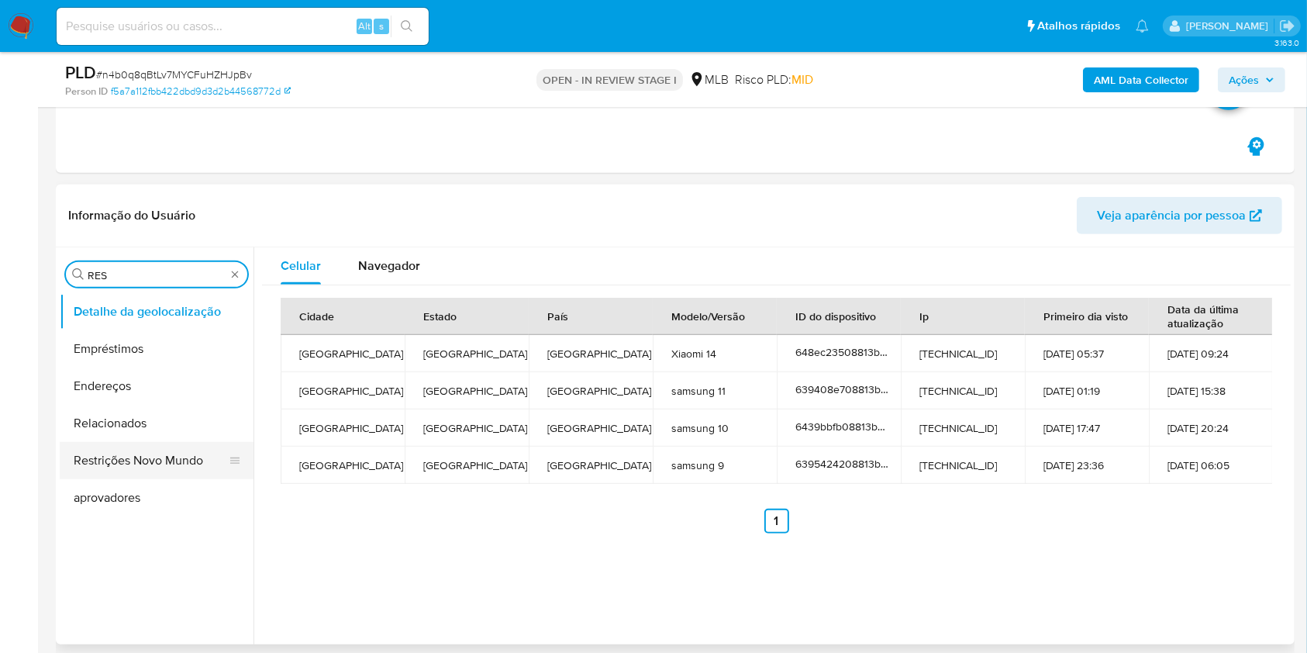
type input "RES"
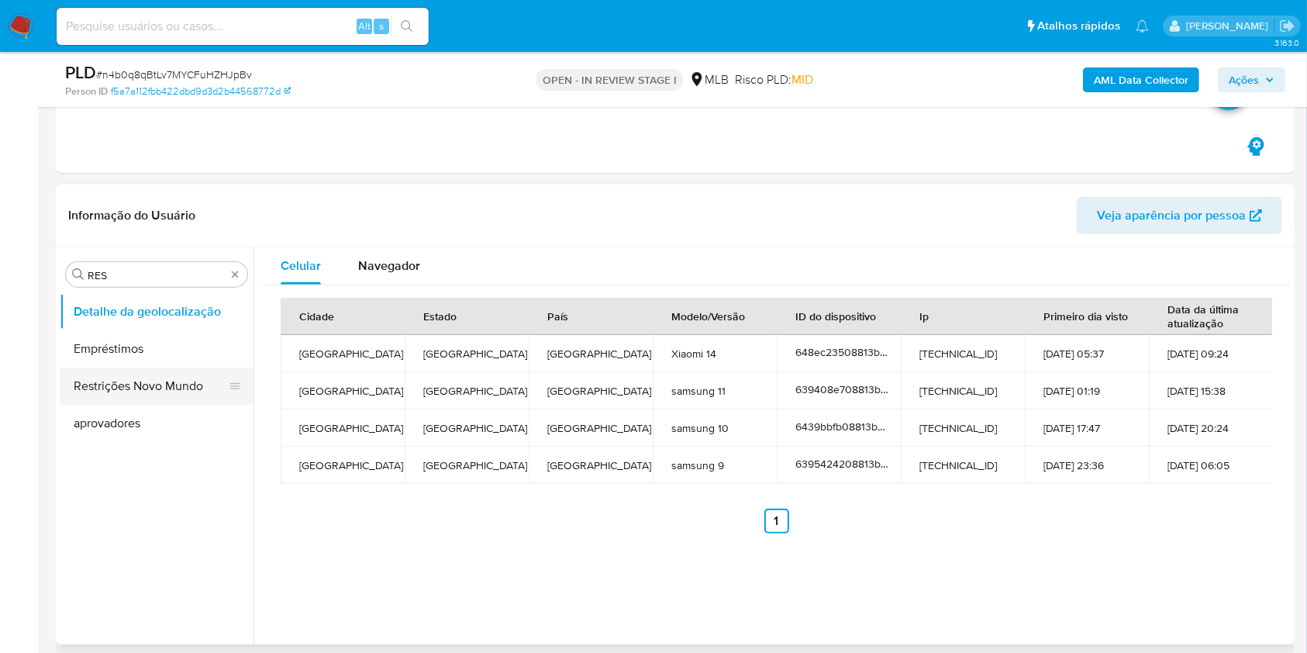
click at [119, 382] on button "Restrições Novo Mundo" at bounding box center [150, 385] width 181 height 37
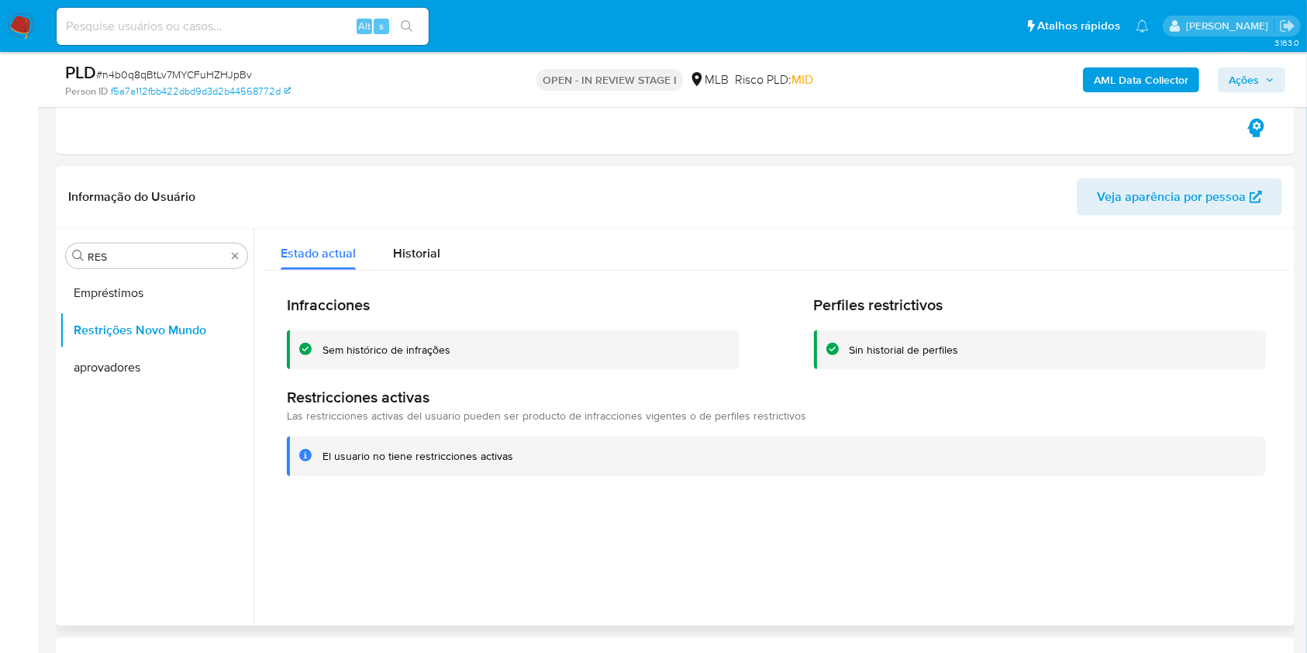
click at [164, 233] on div "Procurar RES Empréstimos Restrições Novo Mundo aprovadores" at bounding box center [157, 428] width 194 height 395
click at [109, 255] on input "RES" at bounding box center [157, 257] width 138 height 14
type input "PO"
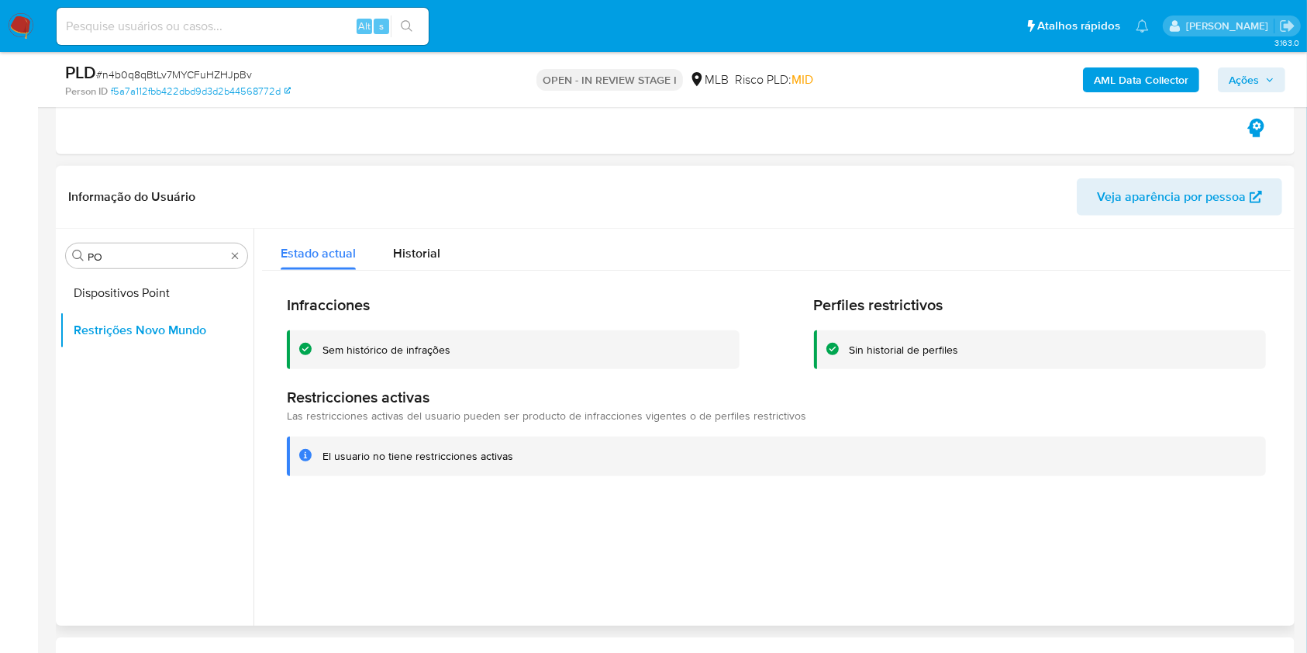
click at [88, 294] on button "Dispositivos Point" at bounding box center [157, 292] width 194 height 37
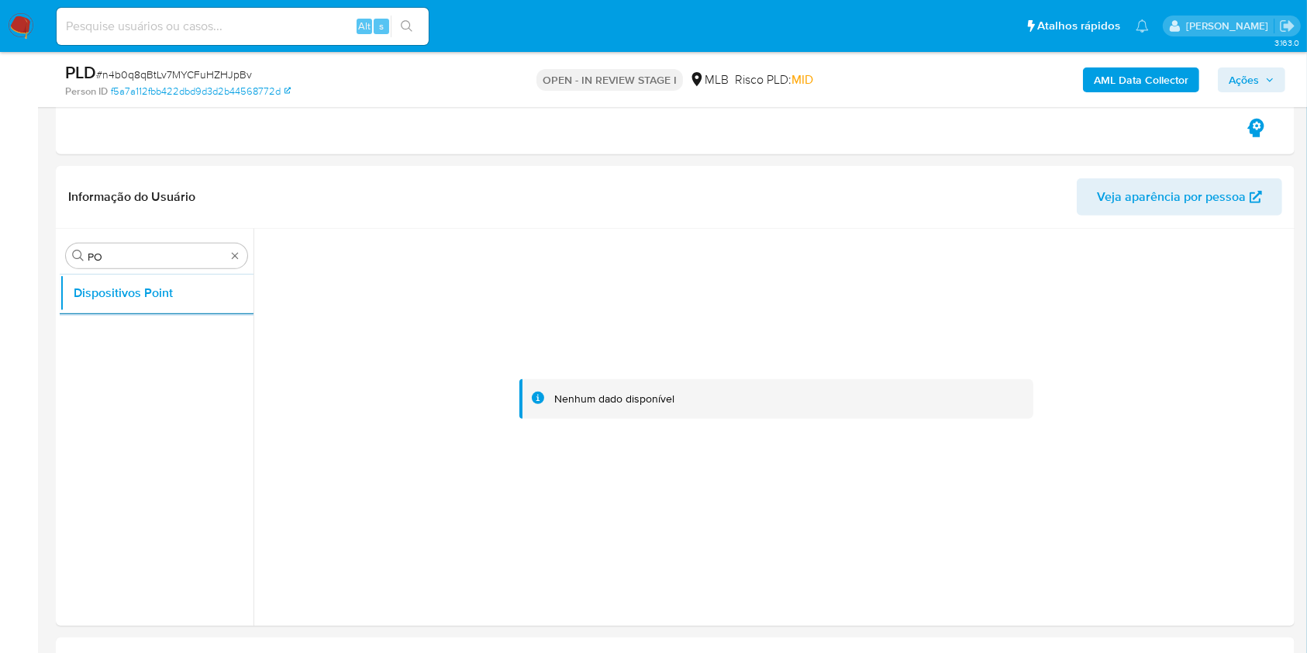
click at [1160, 94] on div "AML Data Collector Ações" at bounding box center [1084, 79] width 402 height 36
click at [1163, 71] on b "AML Data Collector" at bounding box center [1141, 79] width 95 height 25
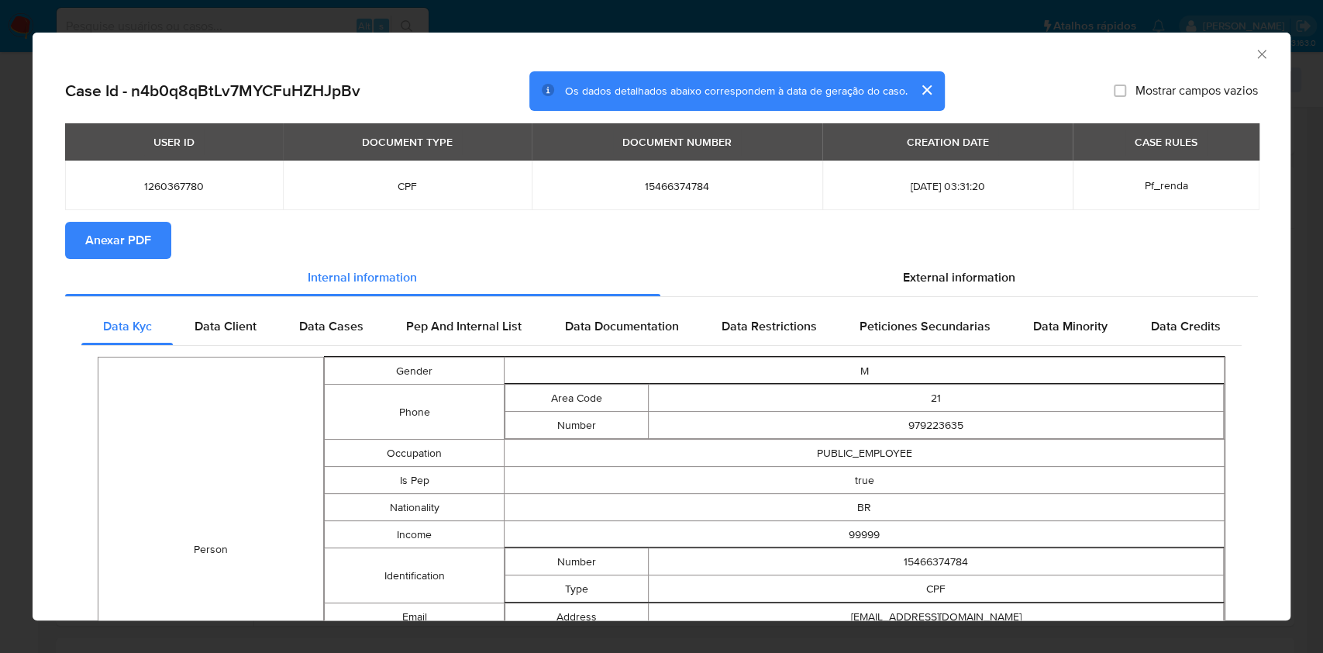
click at [117, 253] on span "Anexar PDF" at bounding box center [118, 240] width 66 height 34
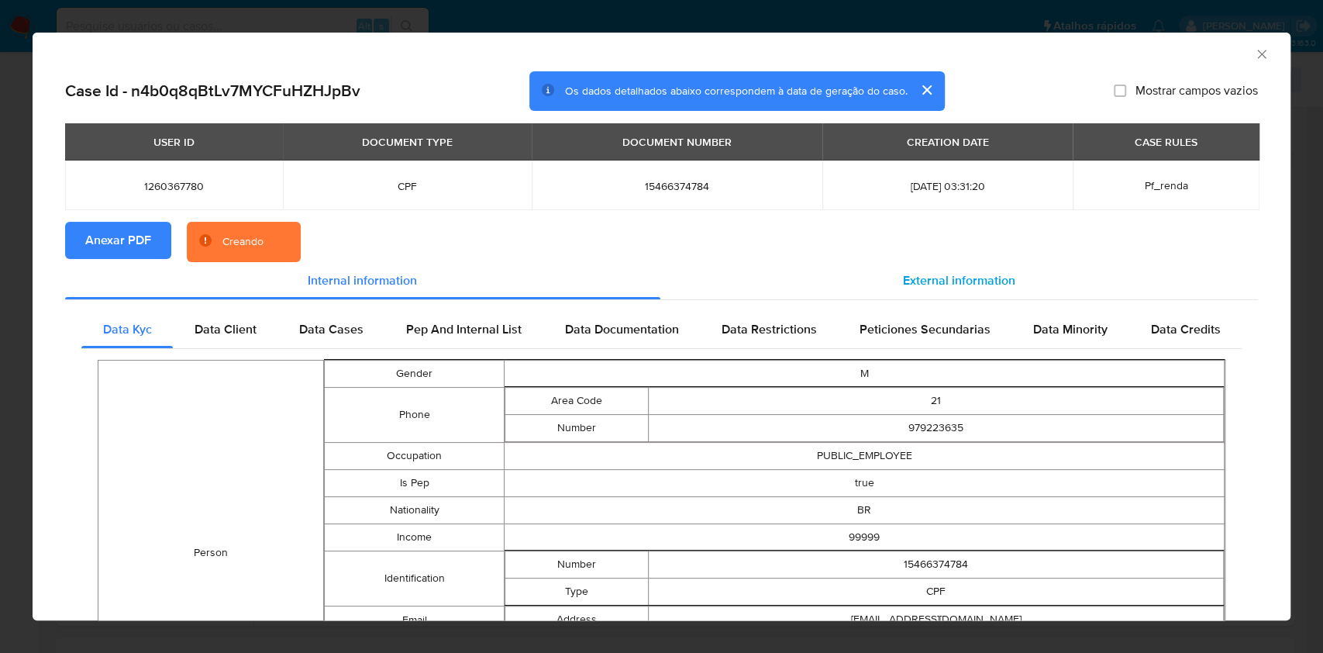
click at [956, 276] on span "External information" at bounding box center [959, 280] width 112 height 18
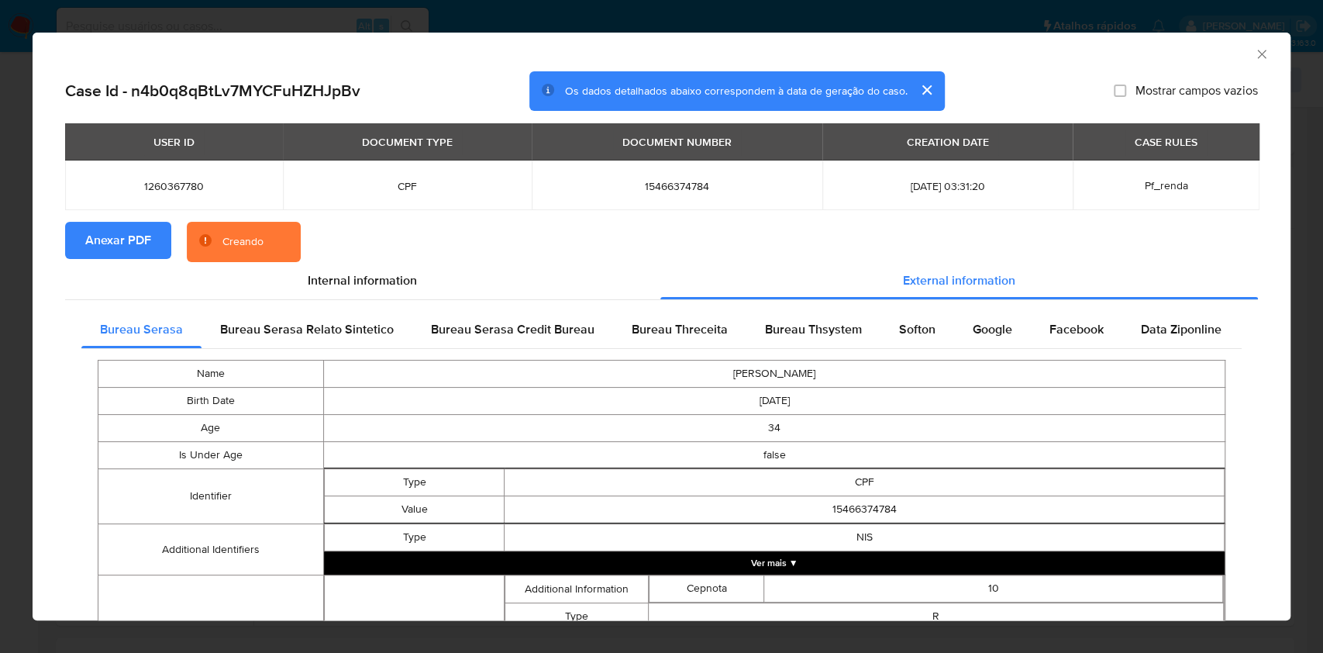
click at [765, 320] on span "Bureau Thsystem" at bounding box center [813, 329] width 97 height 18
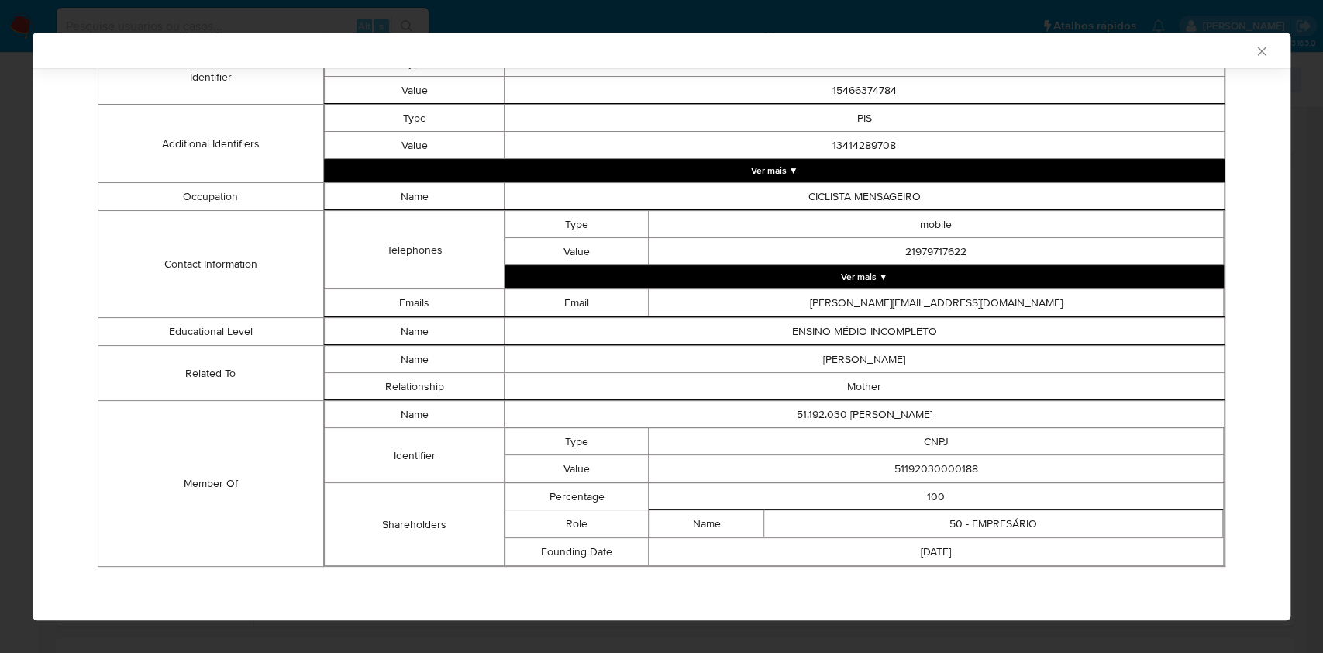
scroll to position [465, 0]
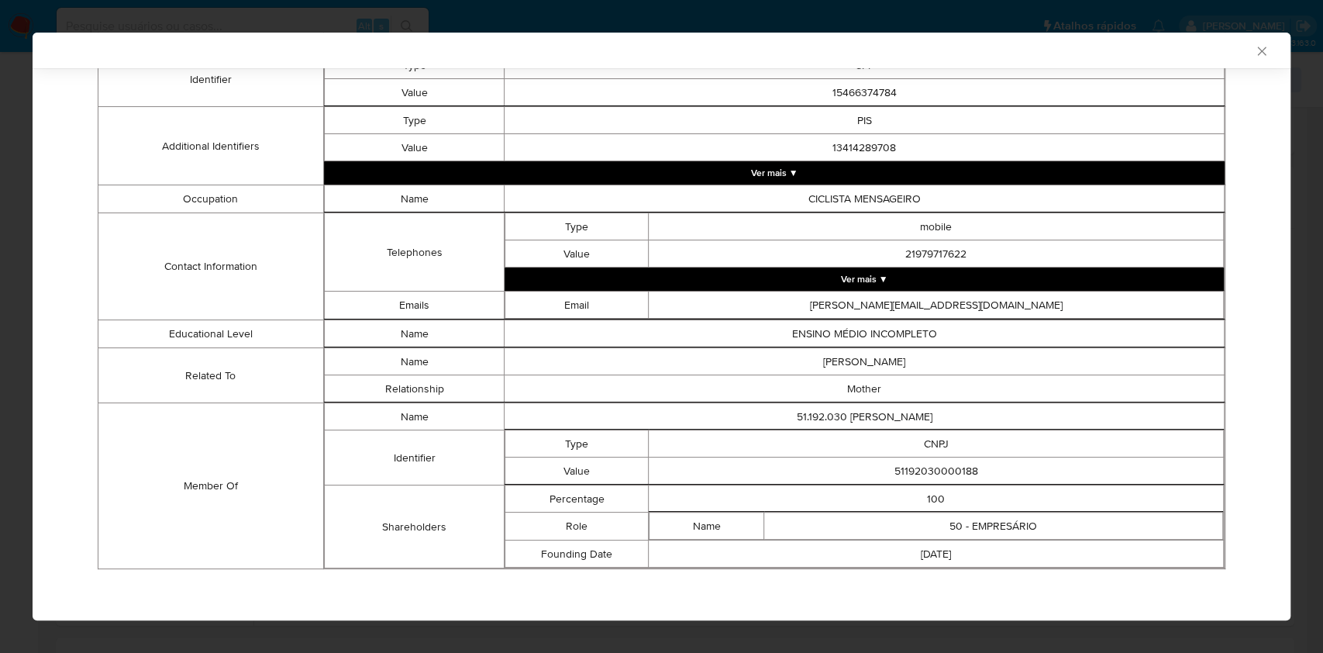
click at [911, 473] on td "51192030000188" at bounding box center [936, 470] width 575 height 27
click at [911, 472] on td "51192030000188" at bounding box center [936, 470] width 575 height 27
copy td "51192030000188"
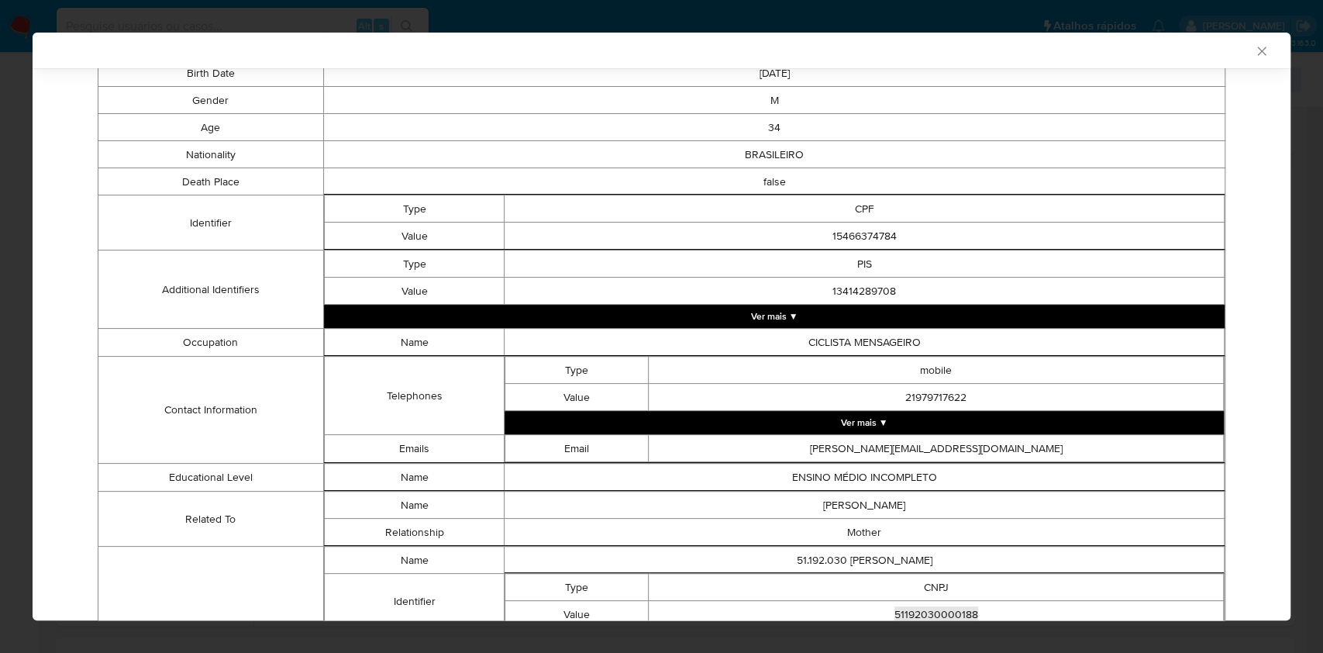
scroll to position [0, 0]
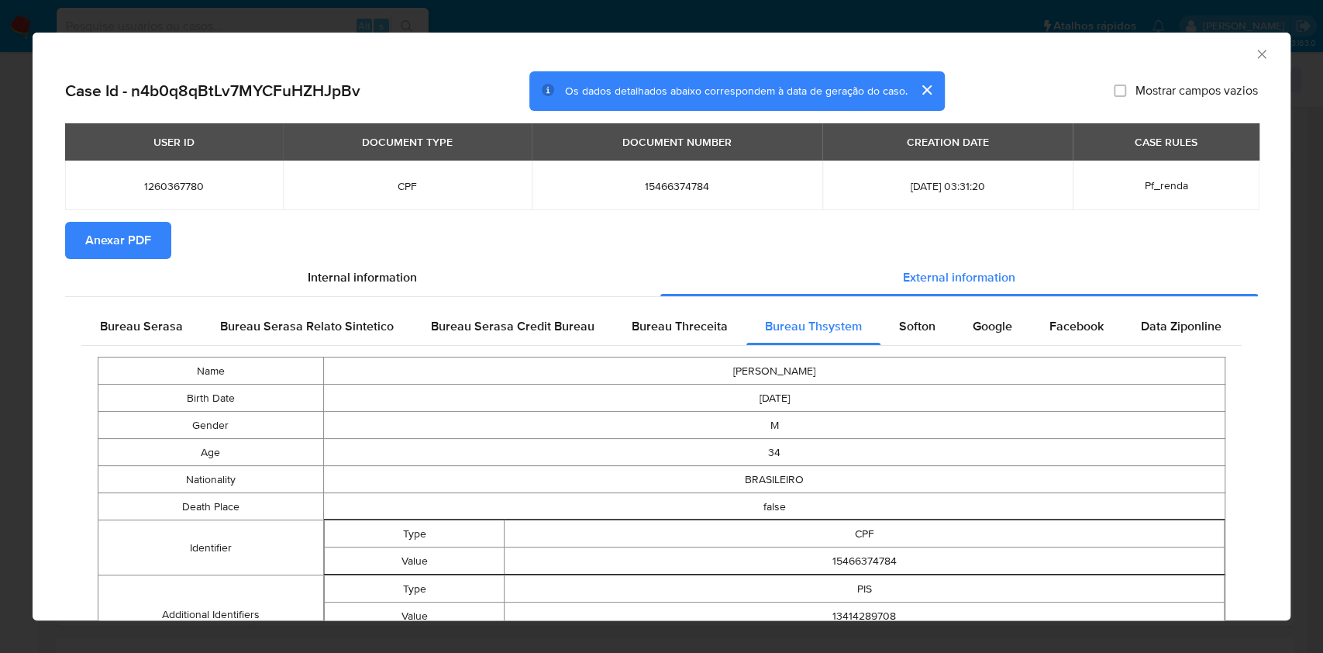
drag, startPoint x: 157, startPoint y: 319, endPoint x: 217, endPoint y: 381, distance: 86.1
click at [157, 319] on span "Bureau Serasa" at bounding box center [141, 326] width 83 height 18
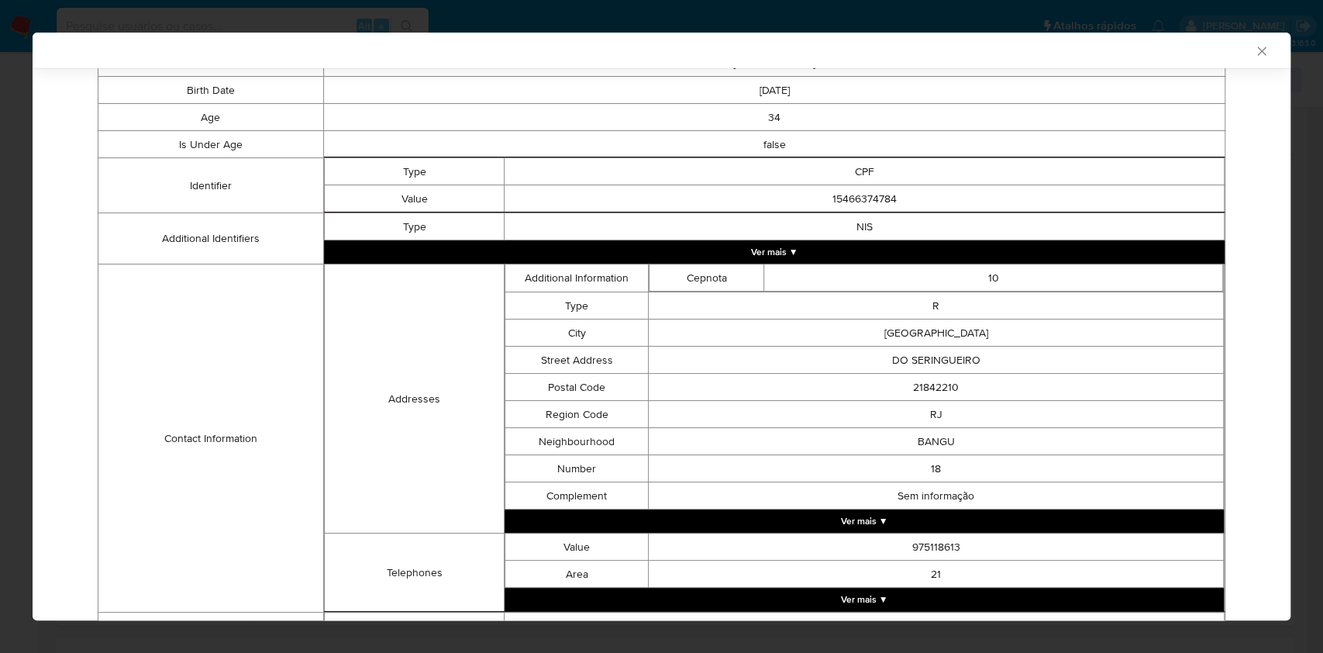
scroll to position [432, 0]
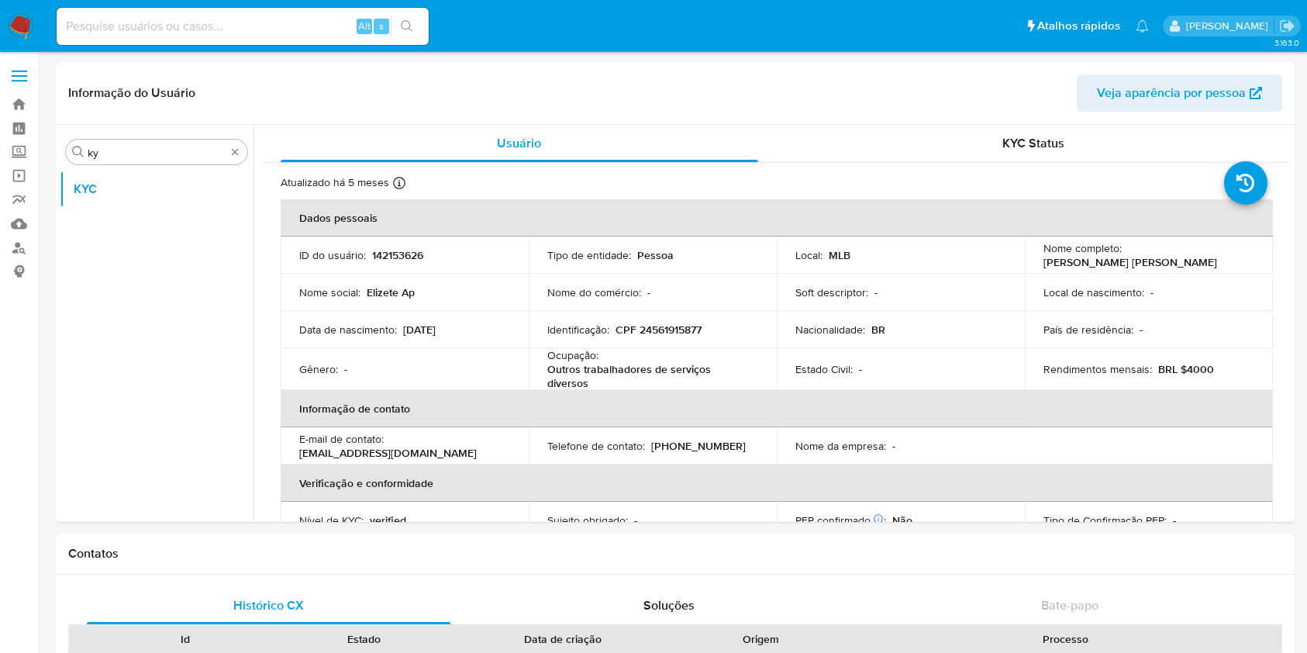
select select "10"
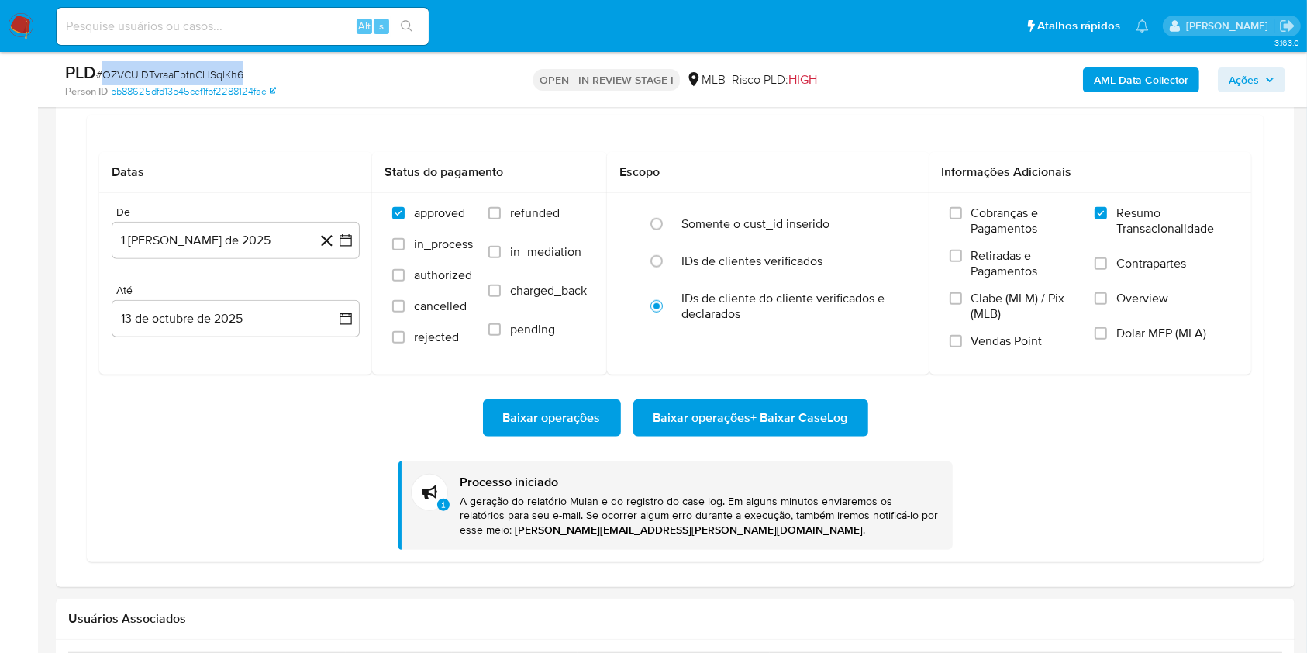
scroll to position [841, 0]
click at [155, 61] on div "PLD # OZVCUIDTvraaEptnCHSqlKh6" at bounding box center [265, 72] width 401 height 23
click at [155, 60] on div "PLD # OZVCUIDTvraaEptnCHSqlKh6 Person ID bb88625dfd13b45cef1fbf2288124fac OPEN …" at bounding box center [675, 79] width 1239 height 55
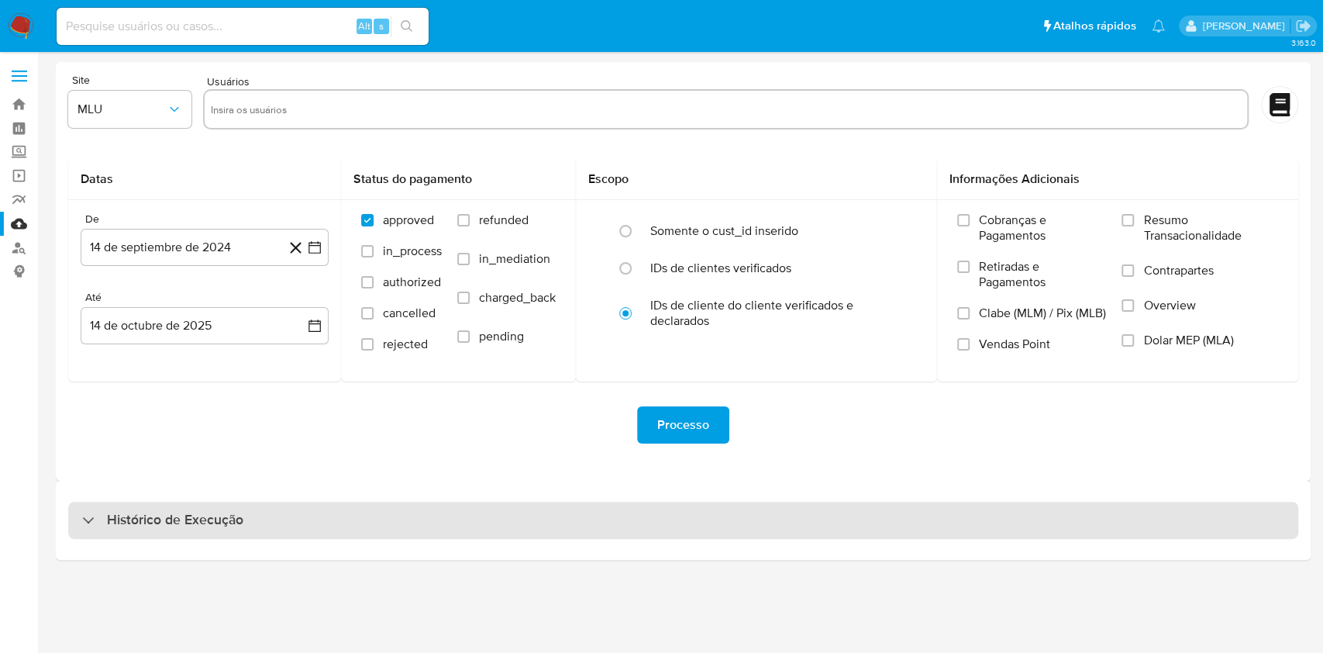
click at [721, 518] on div "Histórico de Execução" at bounding box center [683, 520] width 1230 height 37
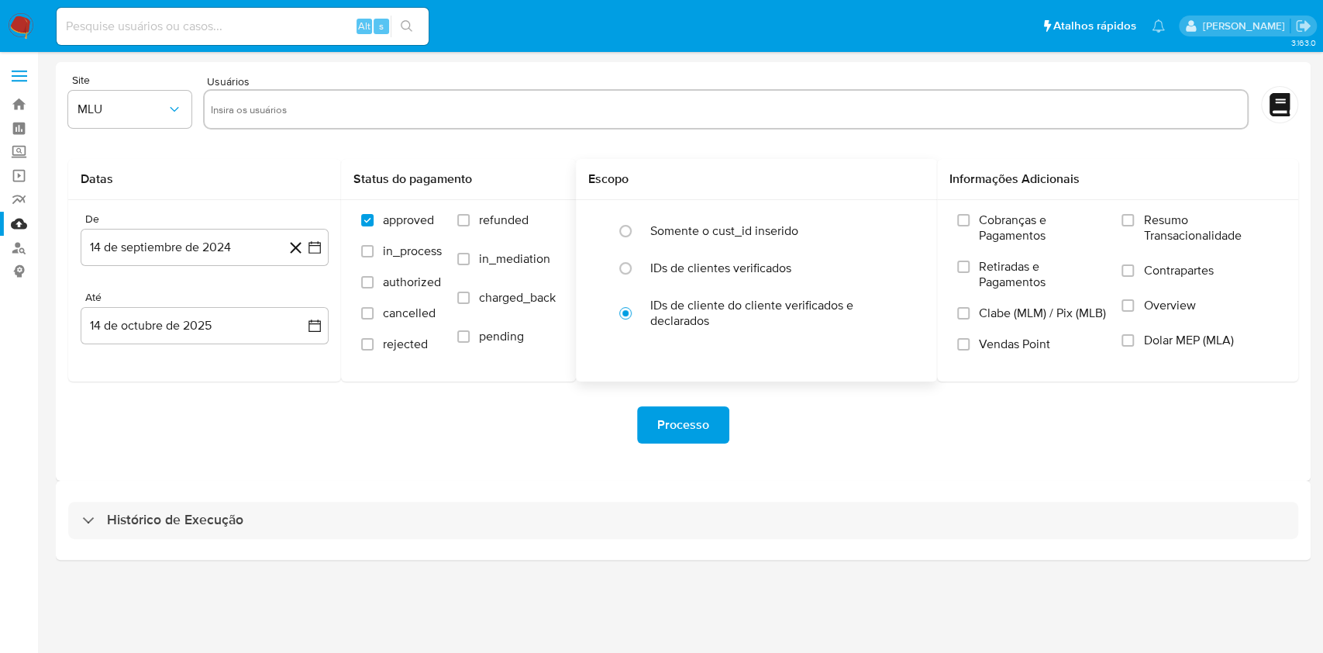
select select "10"
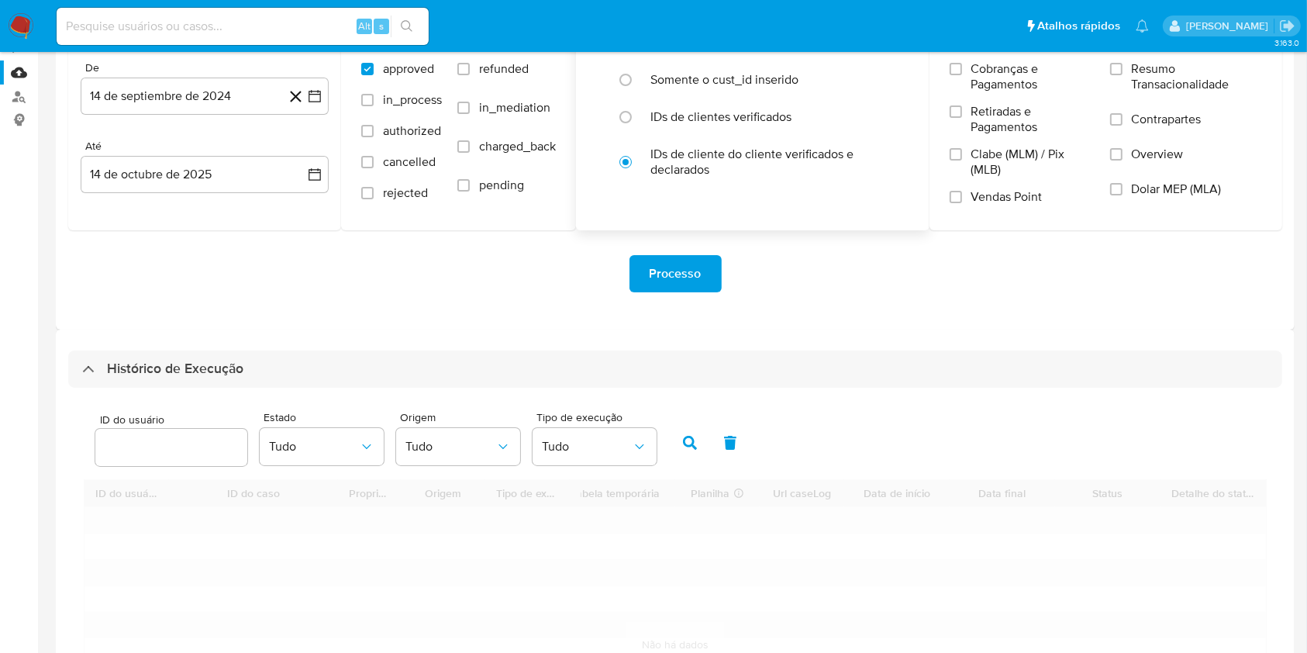
scroll to position [310, 0]
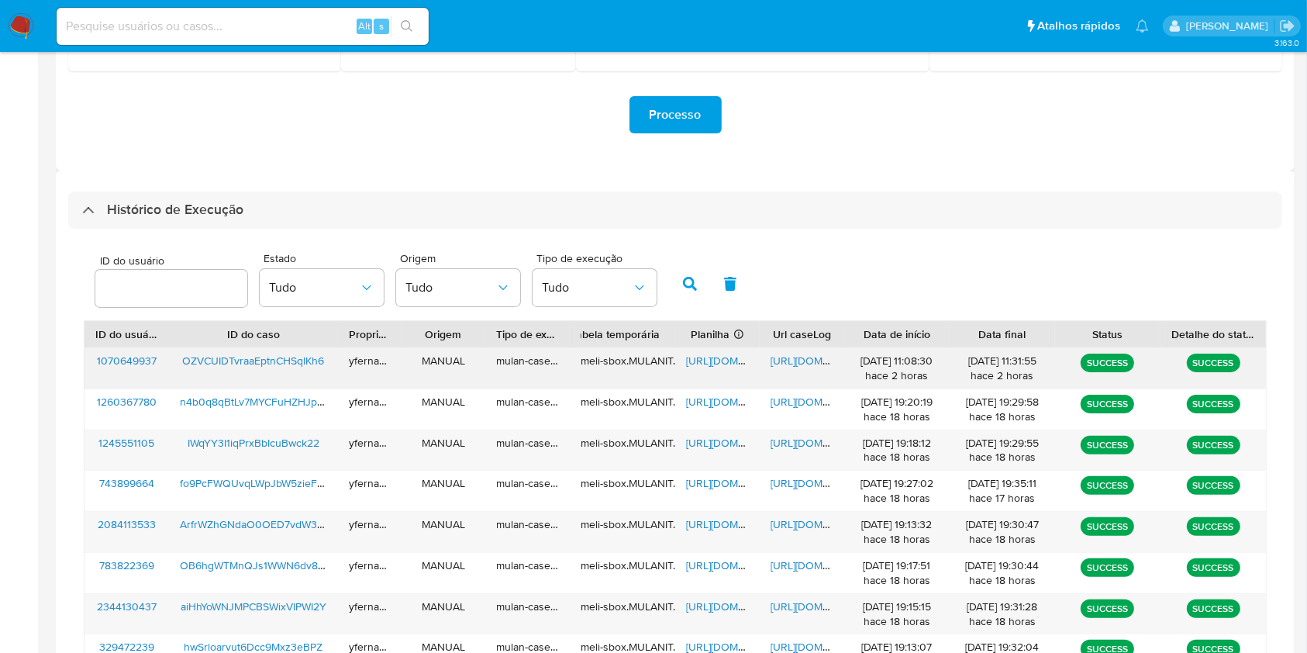
click at [726, 359] on span "https://docs.google.com/spreadsheets/d/1Yz8XpQWzPSjFROi3Pq-V0EUteOHucF1nzmmtM1W…" at bounding box center [739, 361] width 107 height 16
click at [794, 364] on span "https://docs.google.com/document/d/1W_bietRycl6ZI3_veSApvuE9rQBjJChOu5YHSUp1e3s…" at bounding box center [823, 361] width 107 height 16
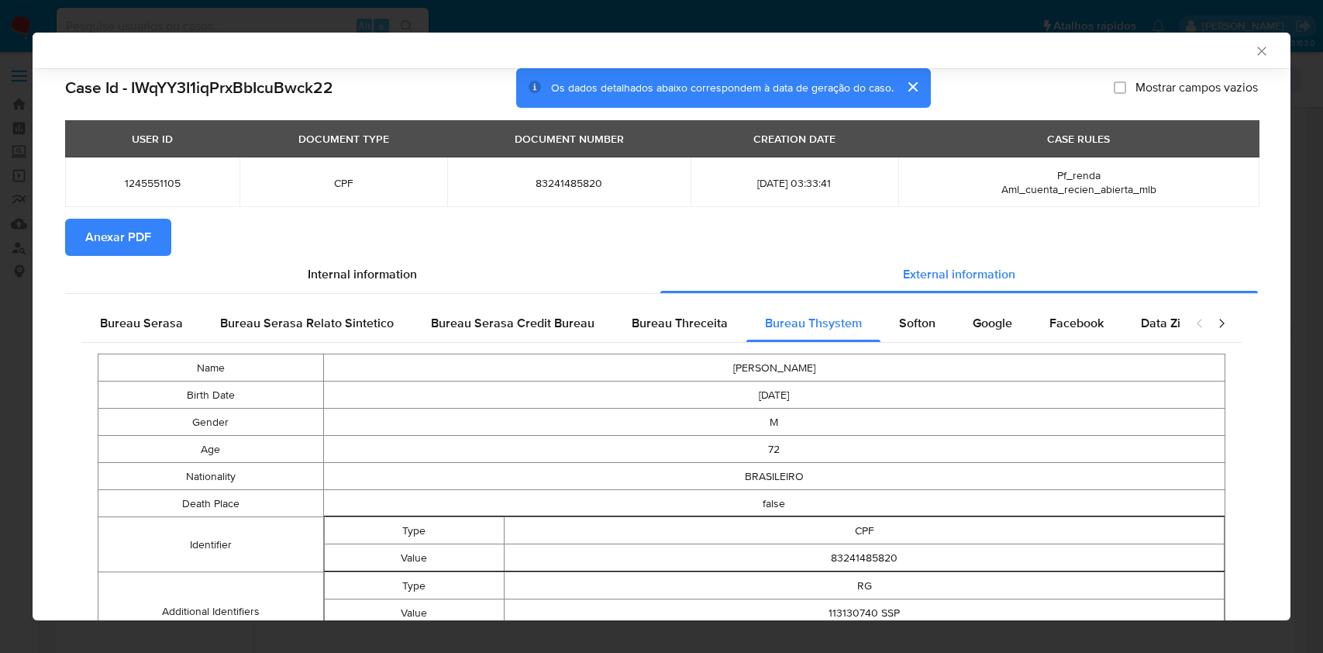
select select "10"
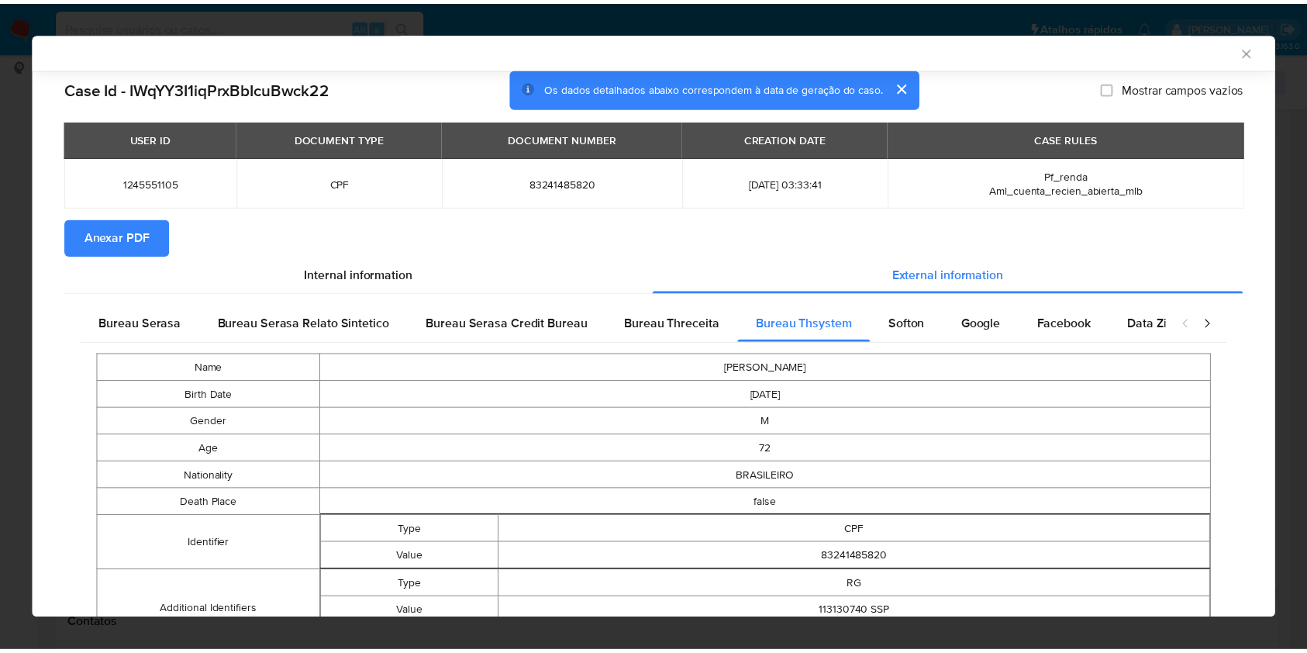
scroll to position [1266, 0]
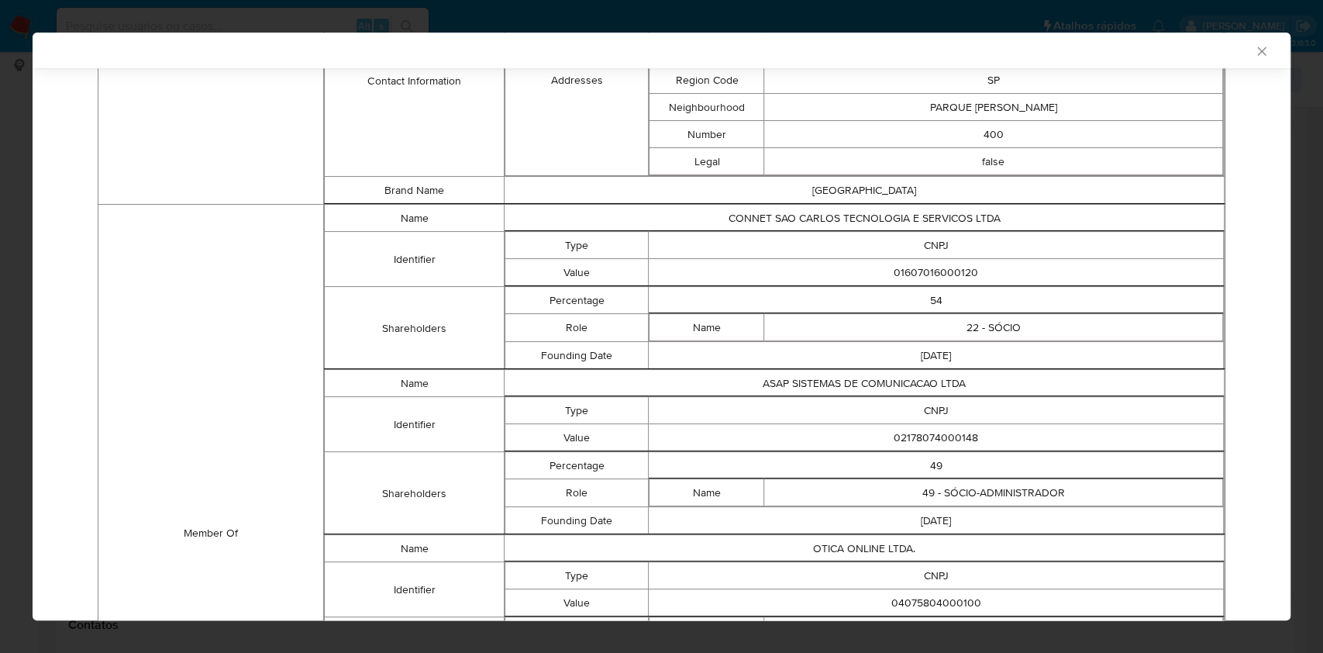
click at [0, 324] on div "AML Data Collector Case Id - IWqYY3I1iqPrxBbIcuBwck22 Os dados detalhados abaix…" at bounding box center [661, 326] width 1323 height 653
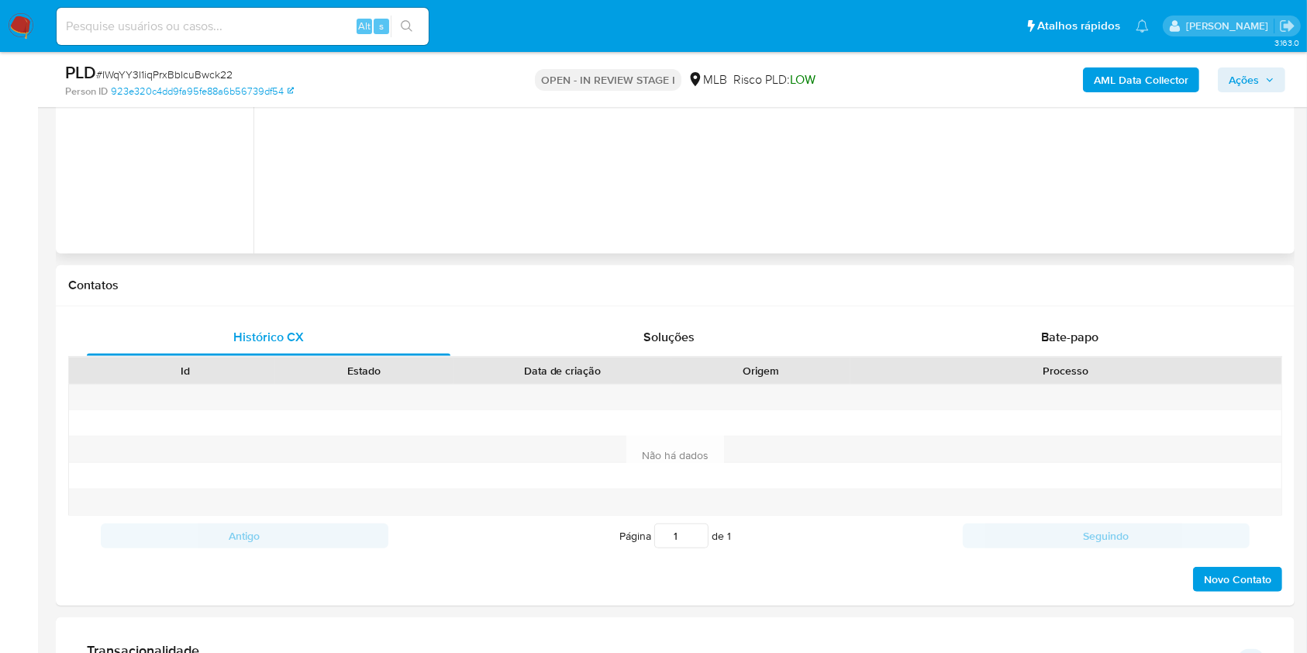
scroll to position [723, 0]
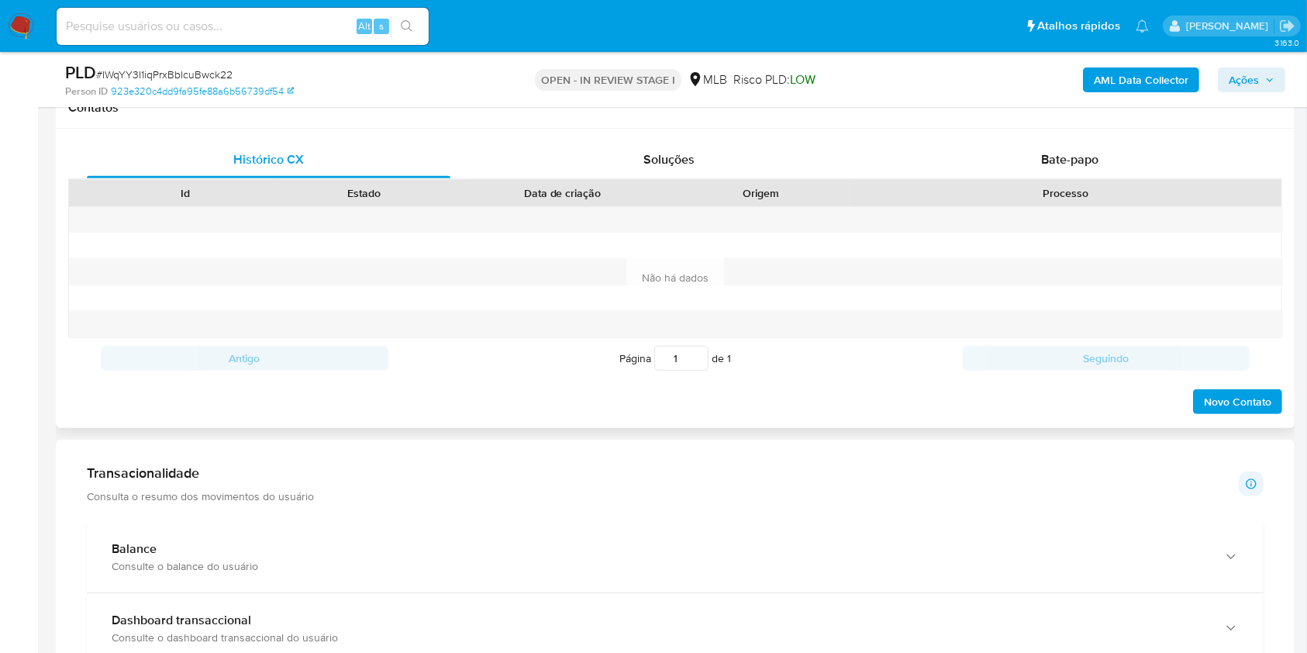
click at [1094, 122] on div "Contatos" at bounding box center [675, 108] width 1239 height 41
click at [1073, 158] on span "Bate-papo" at bounding box center [1069, 159] width 57 height 18
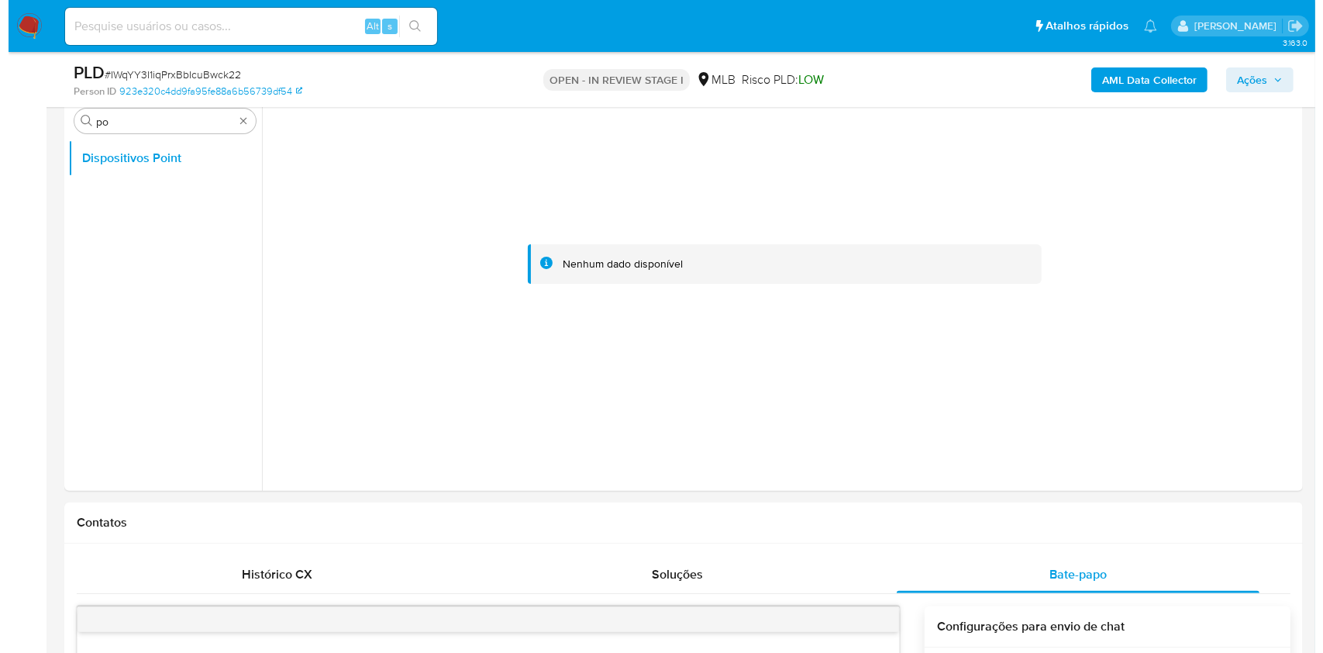
scroll to position [103, 0]
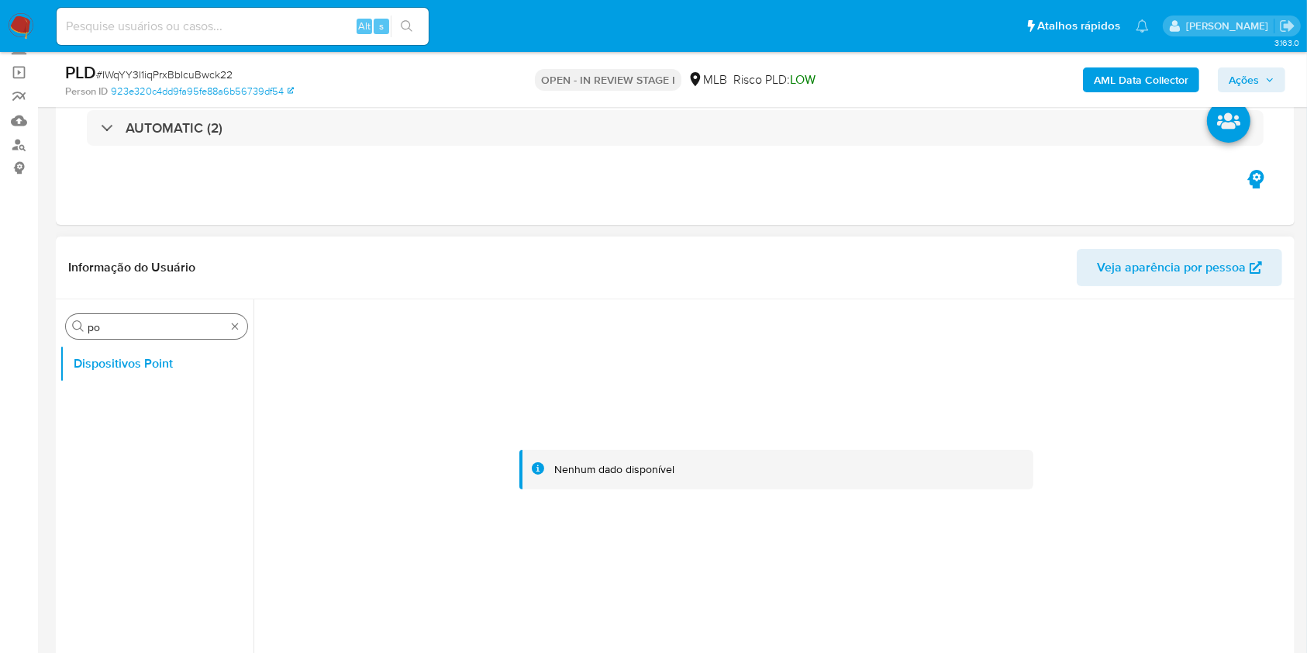
click at [241, 329] on div "Procurar po" at bounding box center [156, 326] width 181 height 25
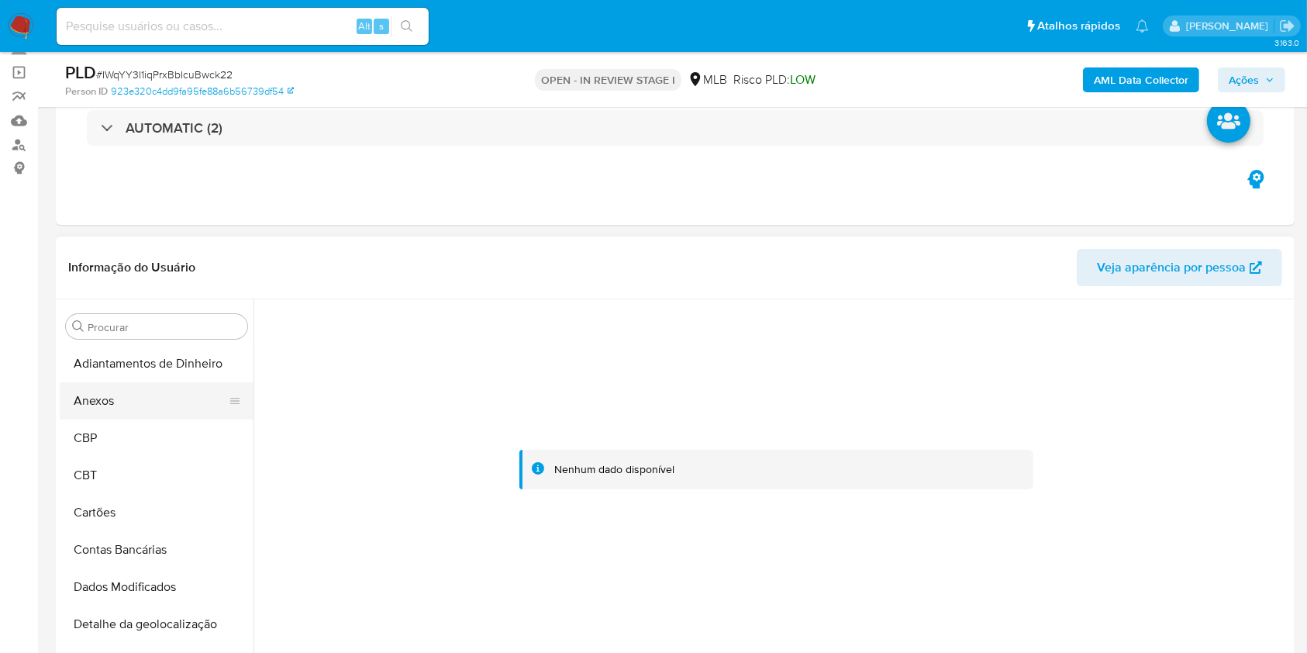
click at [119, 397] on button "Anexos" at bounding box center [150, 400] width 181 height 37
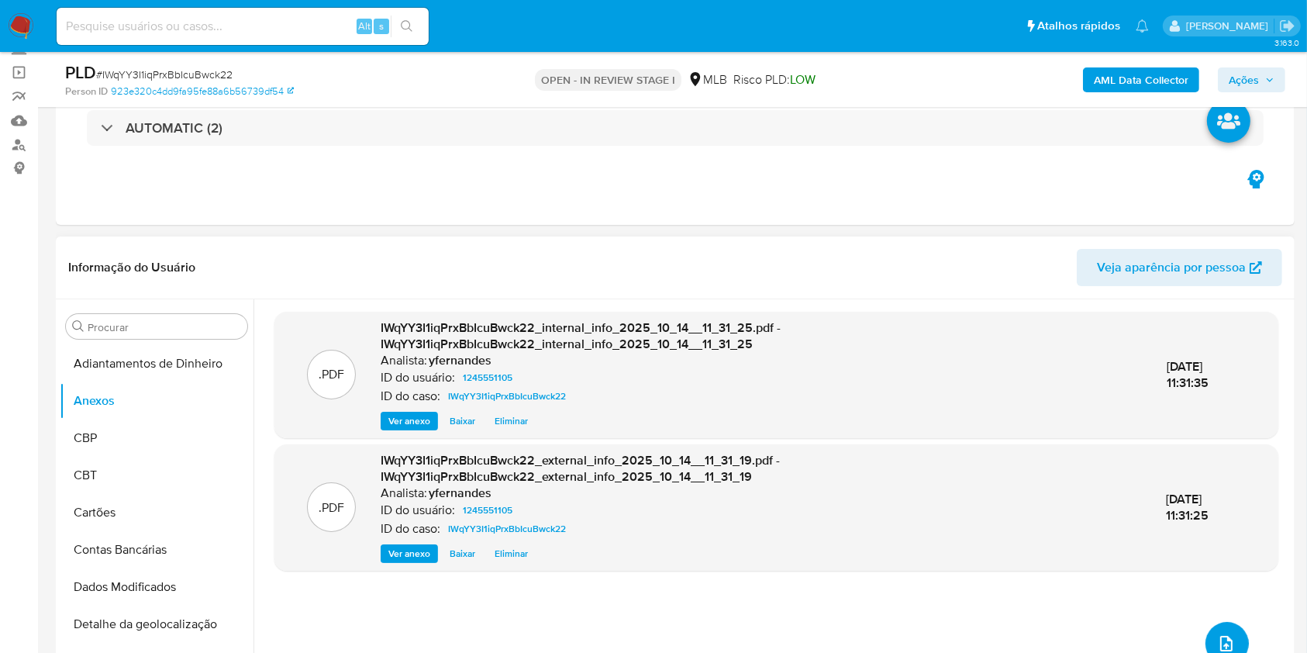
click at [1227, 624] on button "upload-file" at bounding box center [1226, 643] width 43 height 43
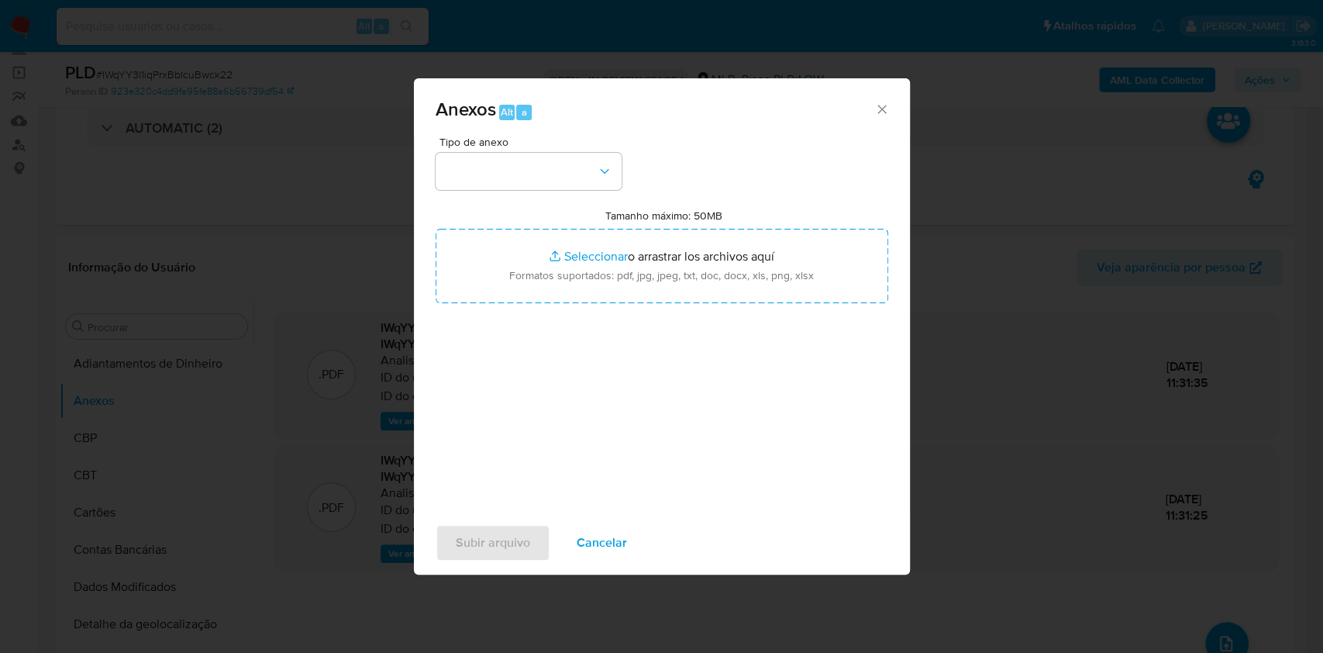
click at [549, 150] on div "Tipo de anexo" at bounding box center [529, 162] width 186 height 53
click at [550, 173] on button "button" at bounding box center [529, 171] width 186 height 37
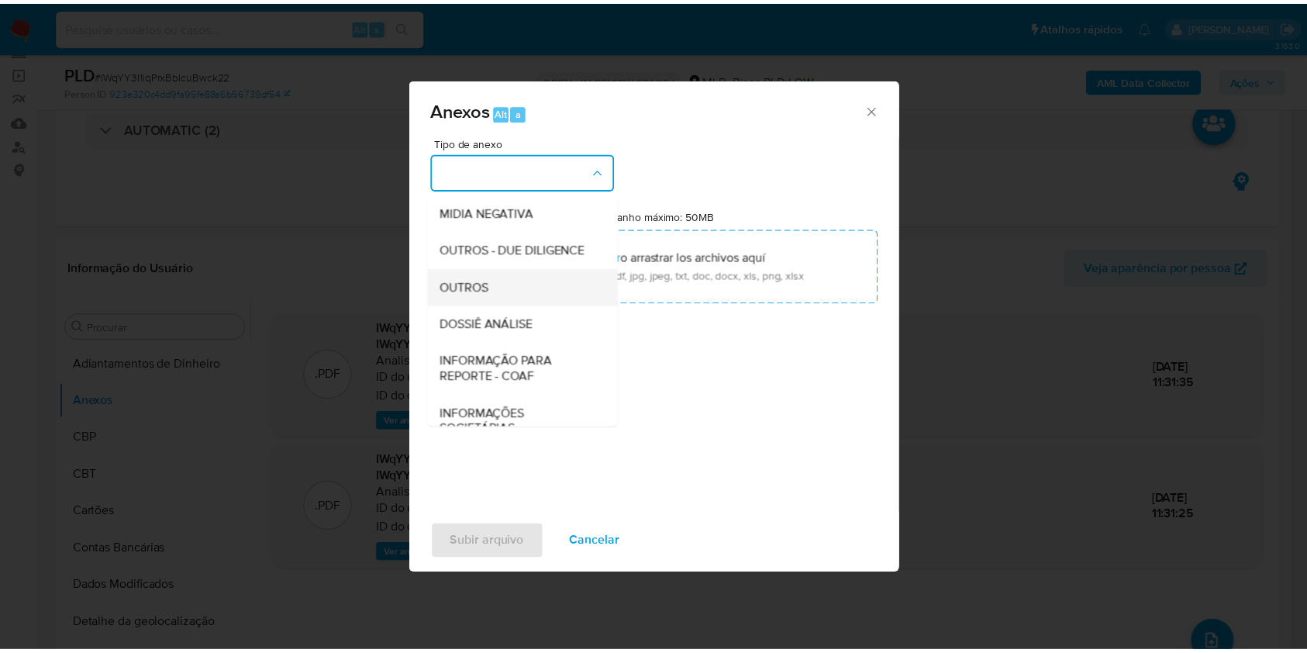
scroll to position [238, 0]
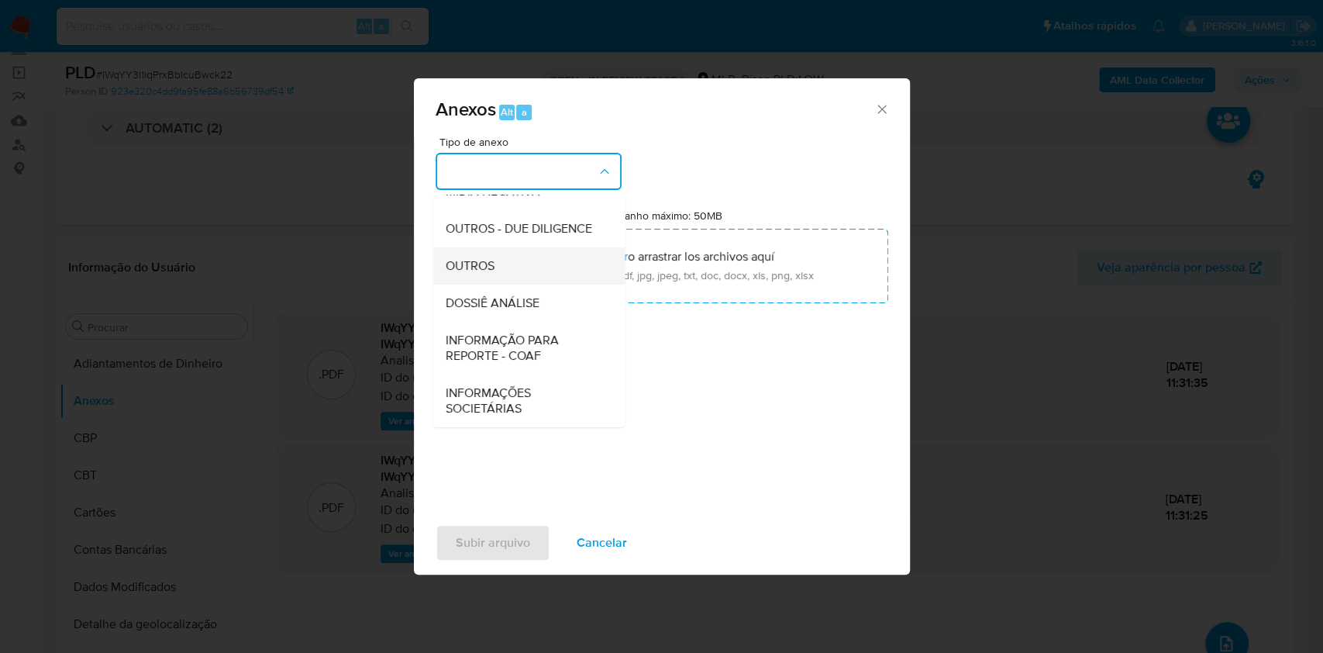
click at [522, 264] on div "OUTROS" at bounding box center [524, 265] width 158 height 37
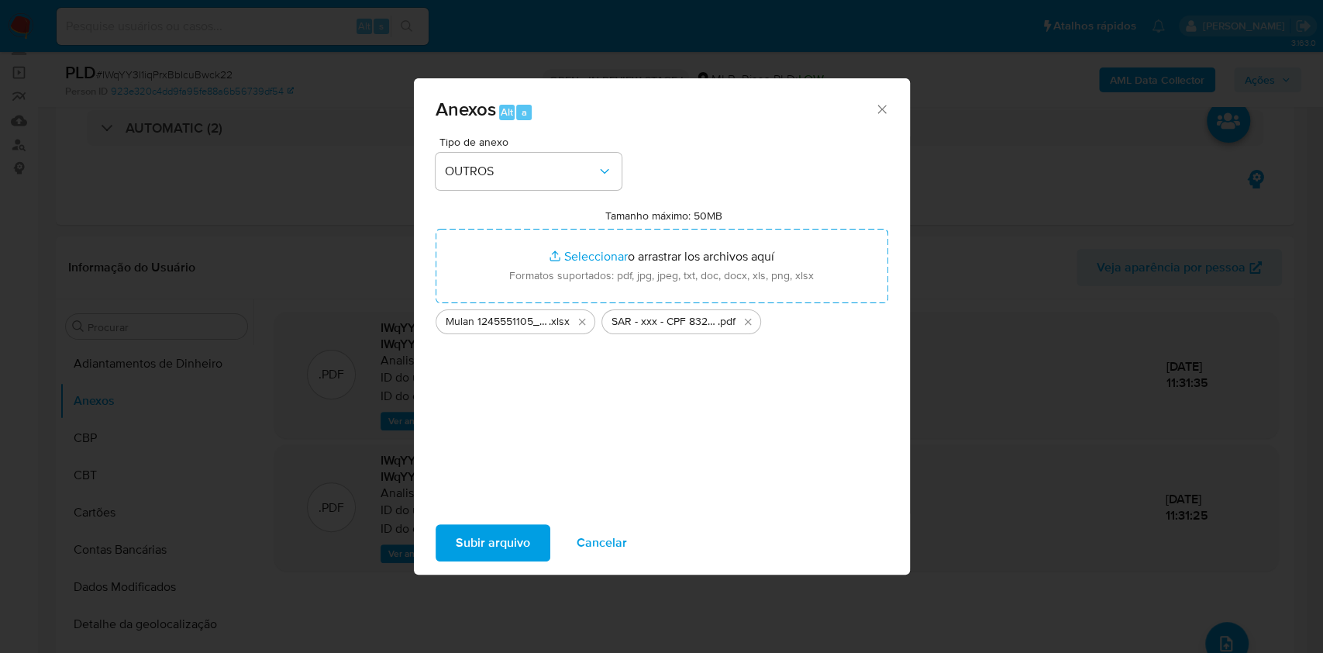
click at [477, 538] on span "Subir arquivo" at bounding box center [493, 543] width 74 height 34
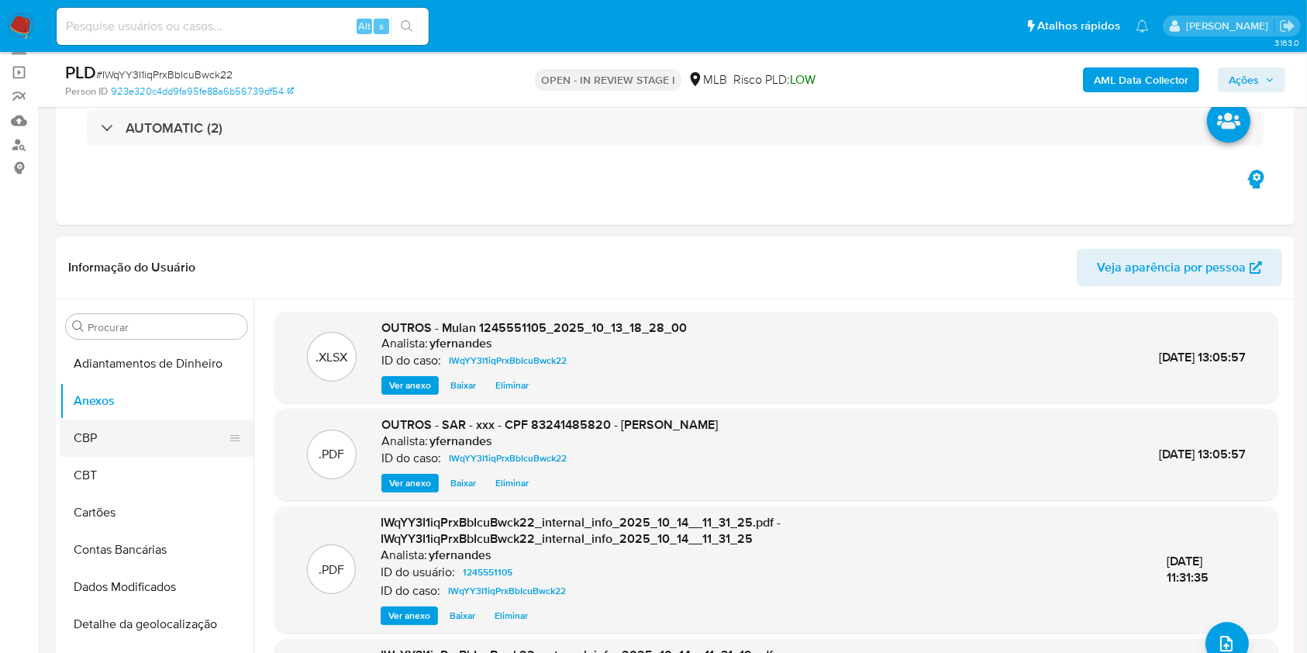
drag, startPoint x: 129, startPoint y: 436, endPoint x: 124, endPoint y: 419, distance: 17.9
click at [129, 434] on button "CBP" at bounding box center [150, 437] width 181 height 37
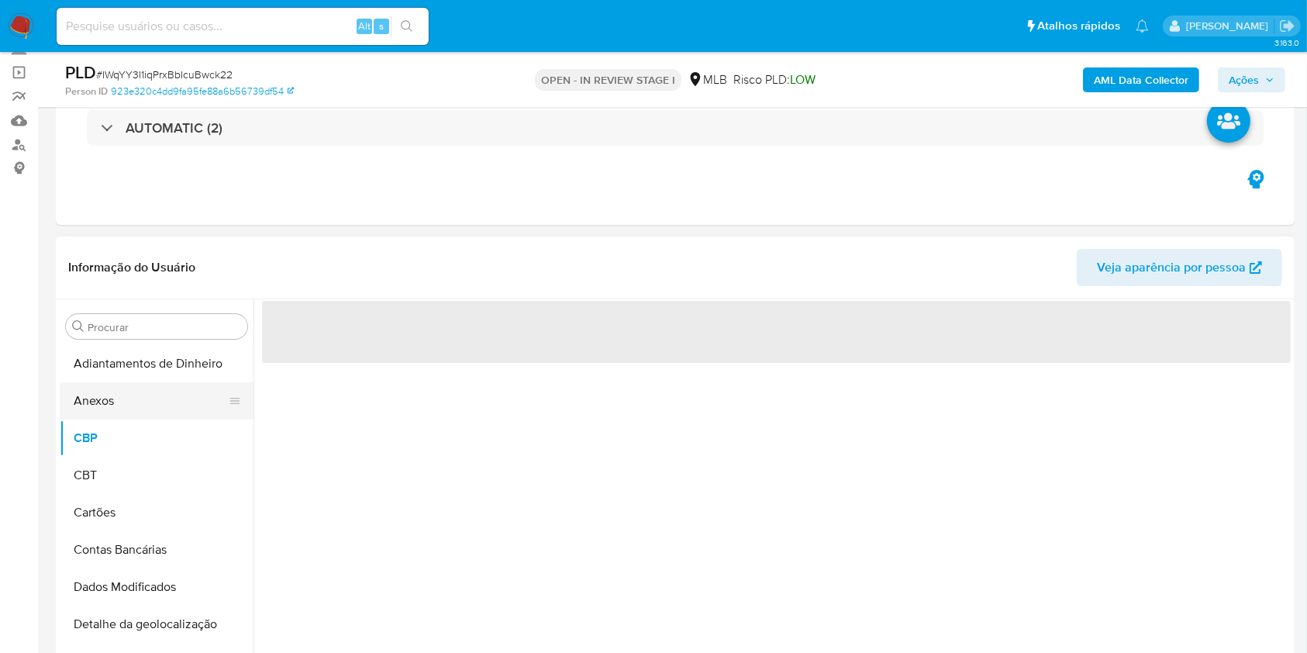
click at [114, 410] on button "Anexos" at bounding box center [150, 400] width 181 height 37
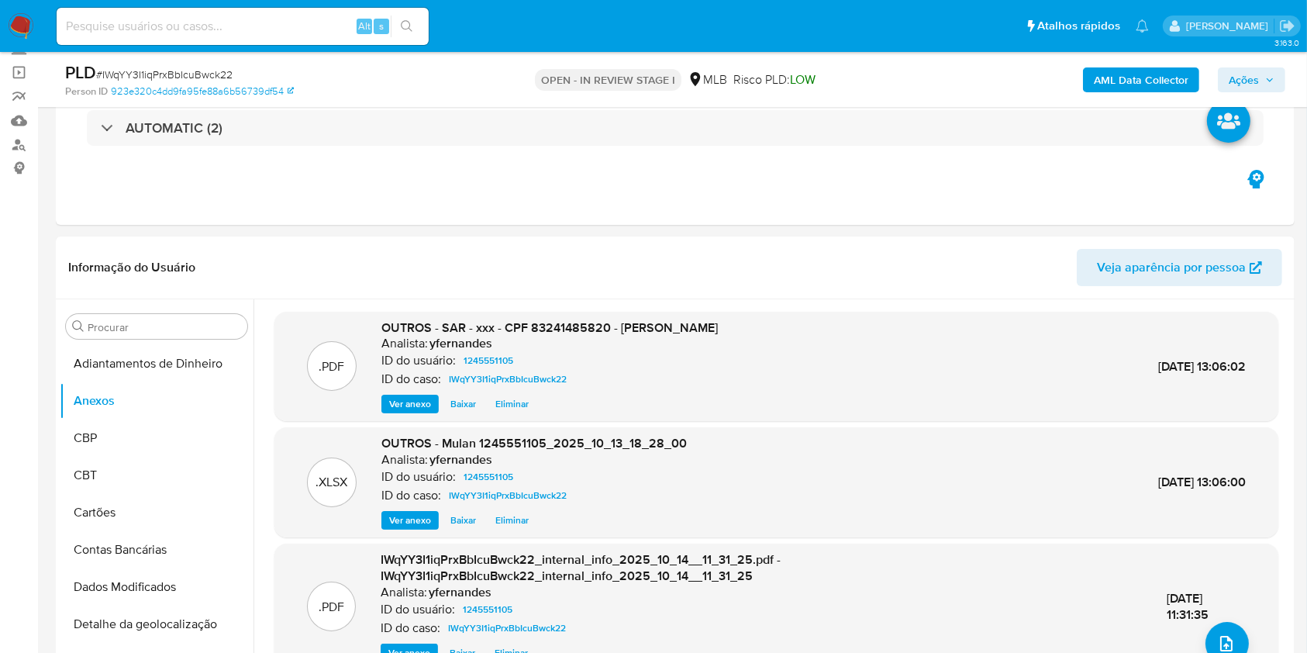
click at [1257, 86] on span "Ações" at bounding box center [1244, 79] width 30 height 25
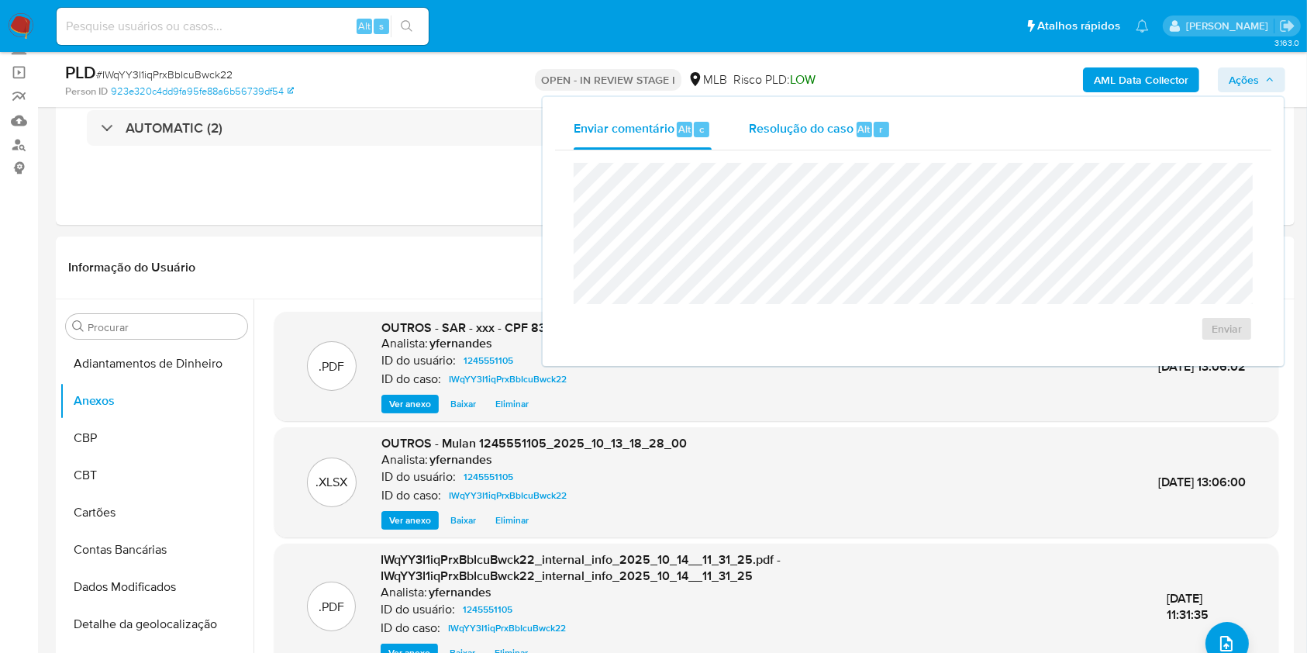
click at [757, 132] on span "Resolução do caso" at bounding box center [801, 128] width 105 height 18
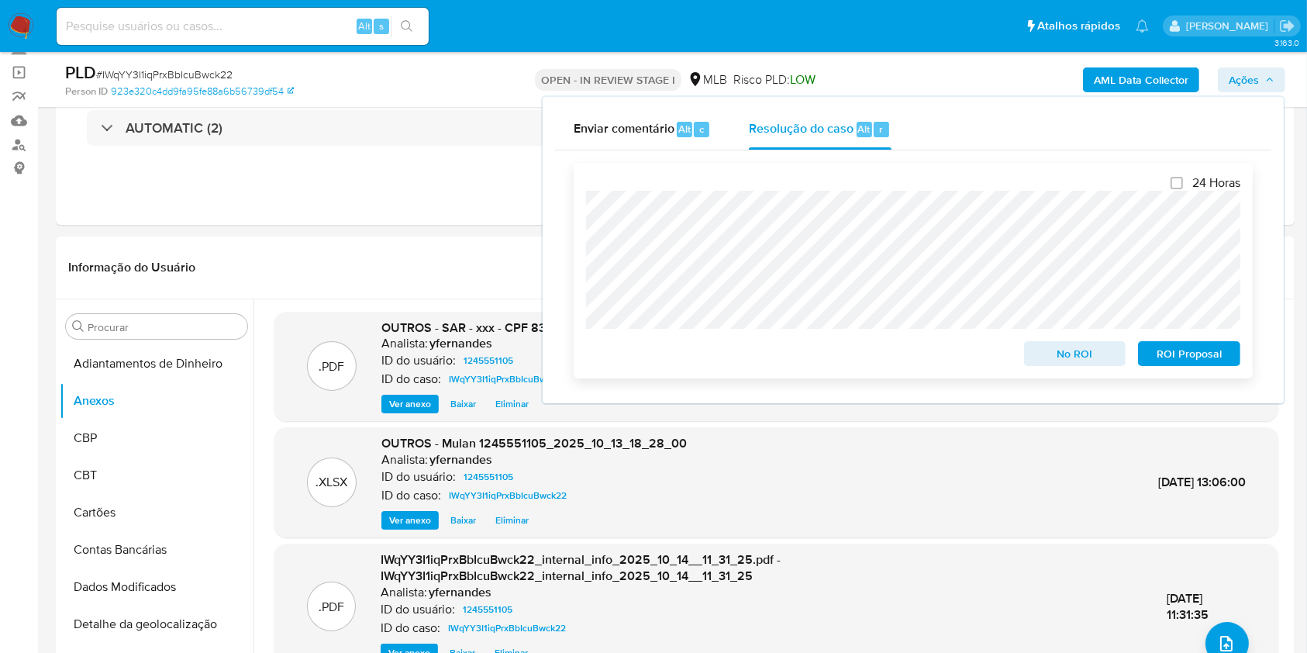
click at [1184, 369] on div "24 Horas No ROI ROI Proposal" at bounding box center [913, 270] width 679 height 215
click at [1184, 363] on span "ROI Proposal" at bounding box center [1189, 354] width 81 height 22
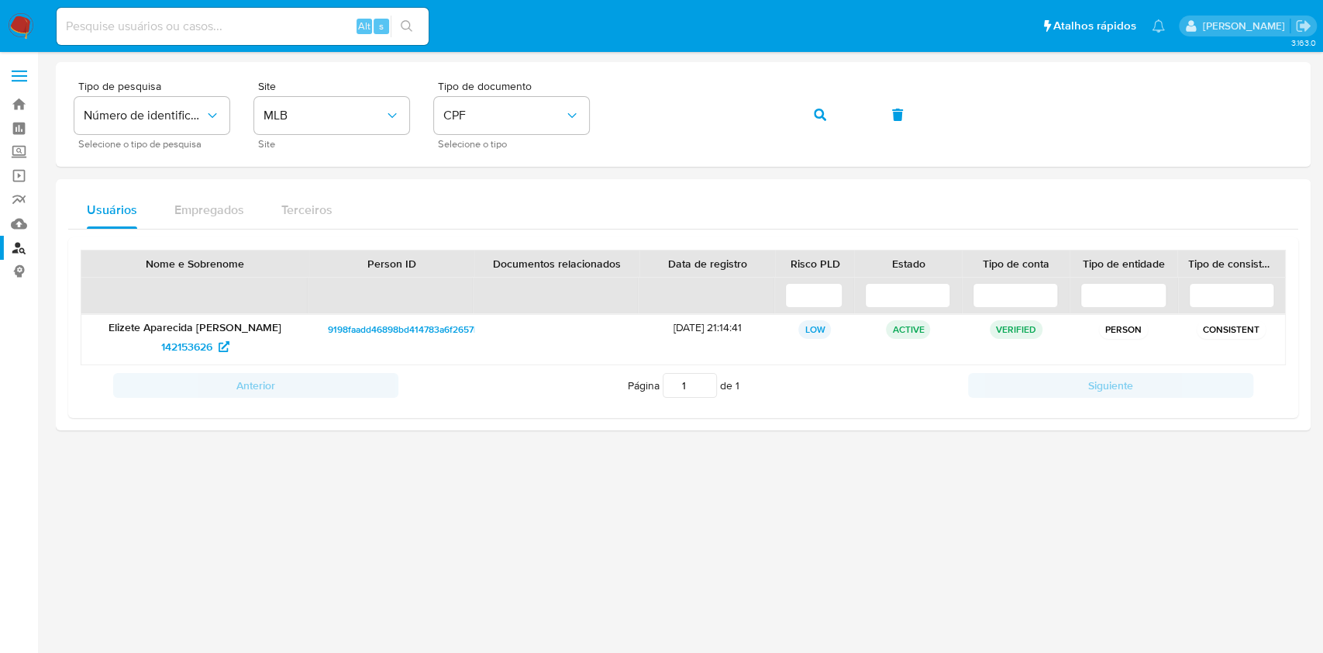
click at [28, 13] on img at bounding box center [21, 26] width 26 height 26
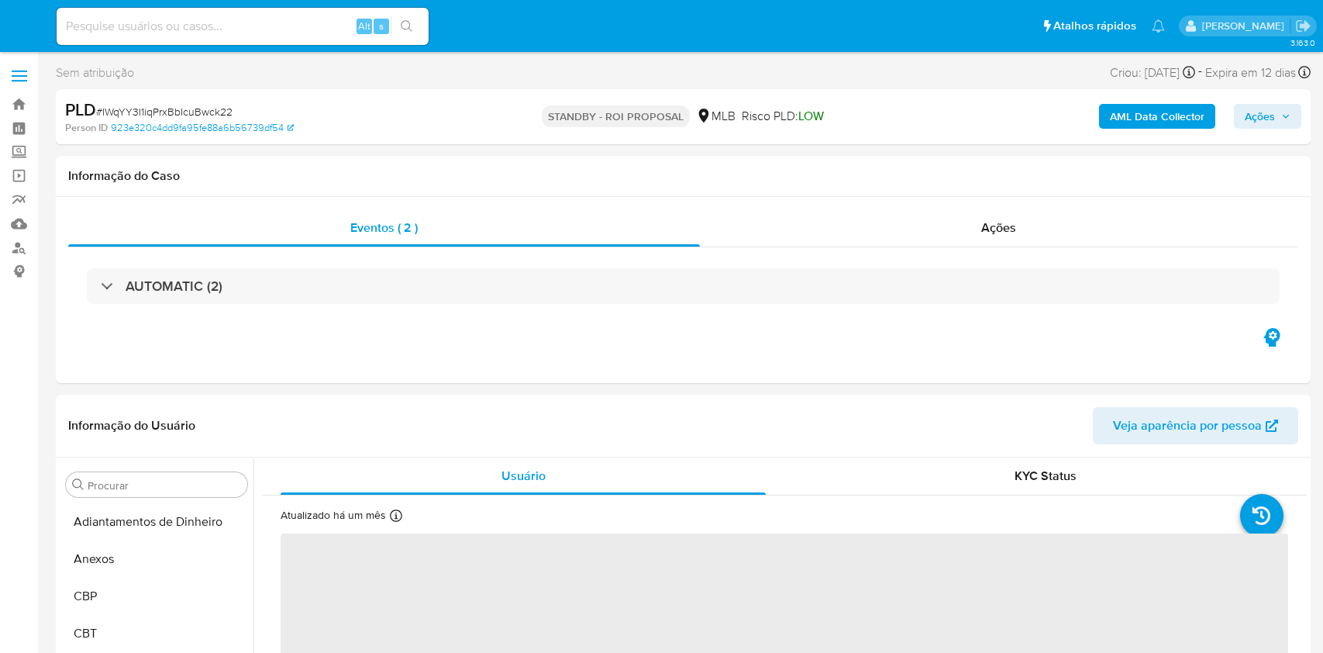
select select "10"
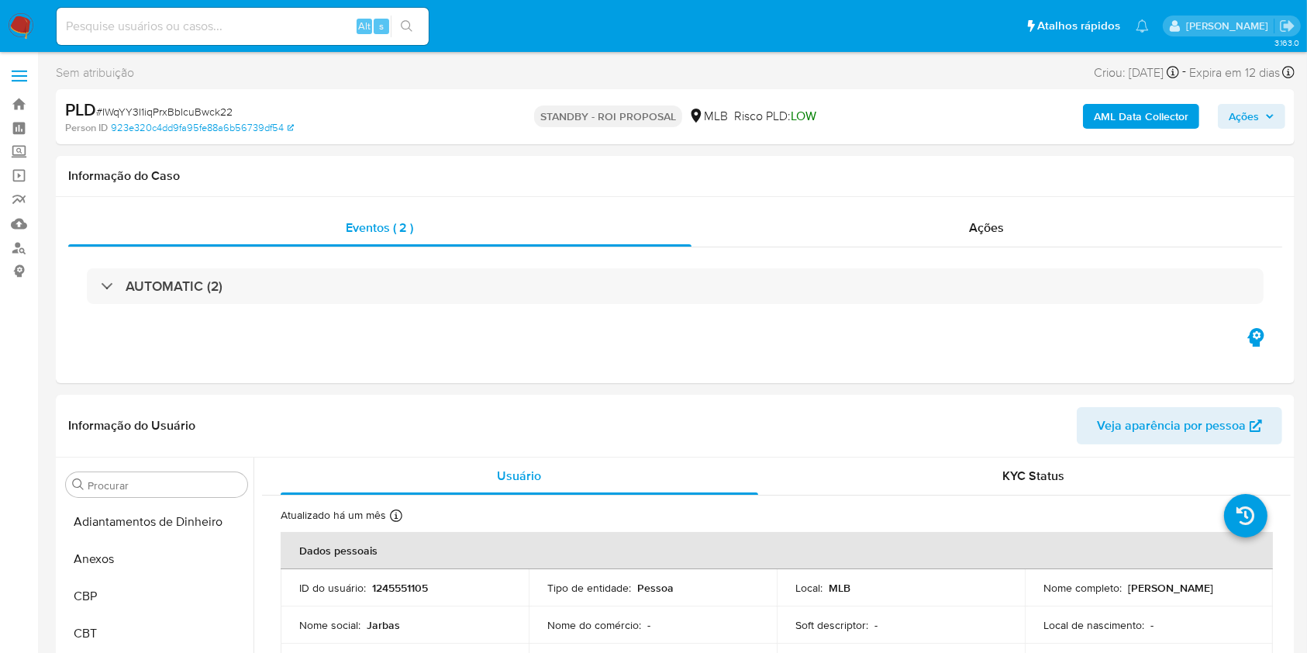
scroll to position [841, 0]
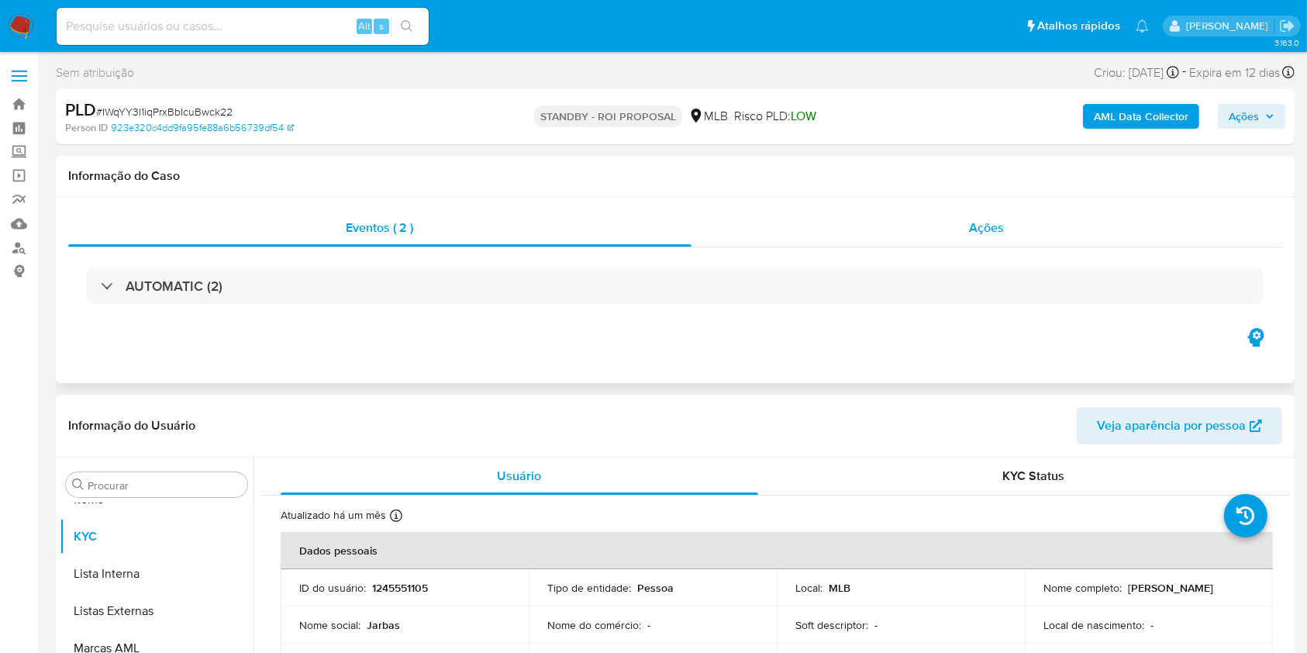
click at [898, 239] on div "Ações" at bounding box center [986, 227] width 591 height 37
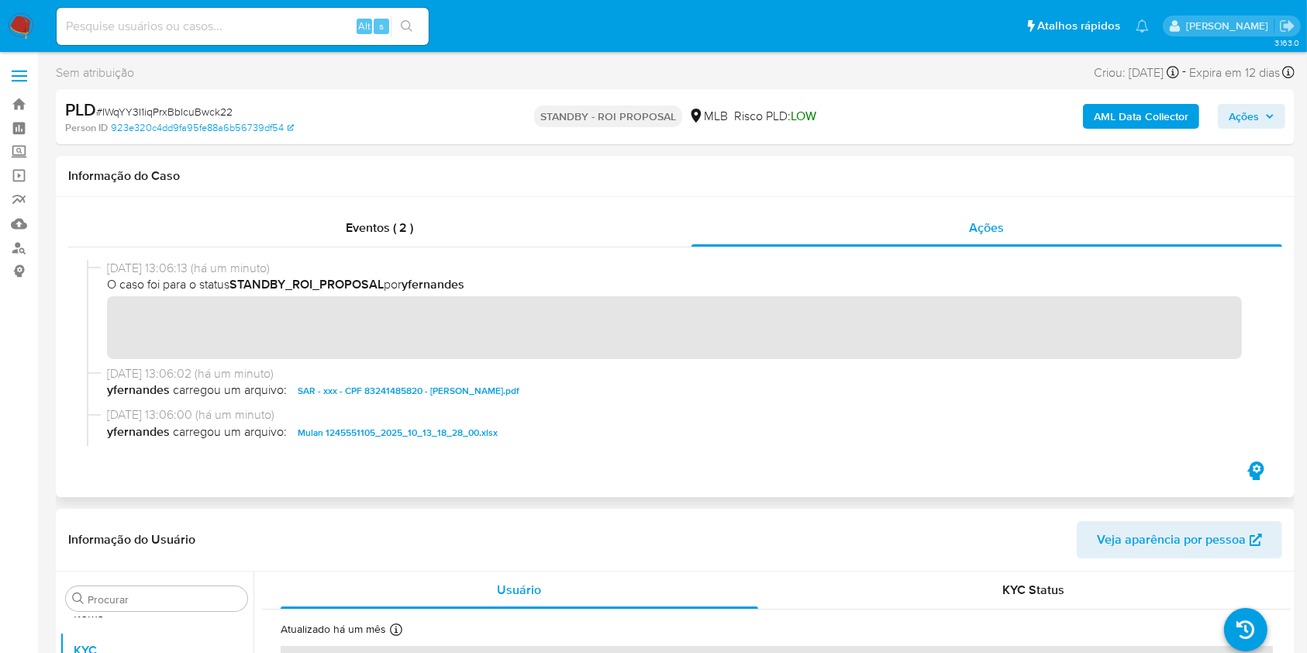
scroll to position [0, 0]
